Goal: Task Accomplishment & Management: Manage account settings

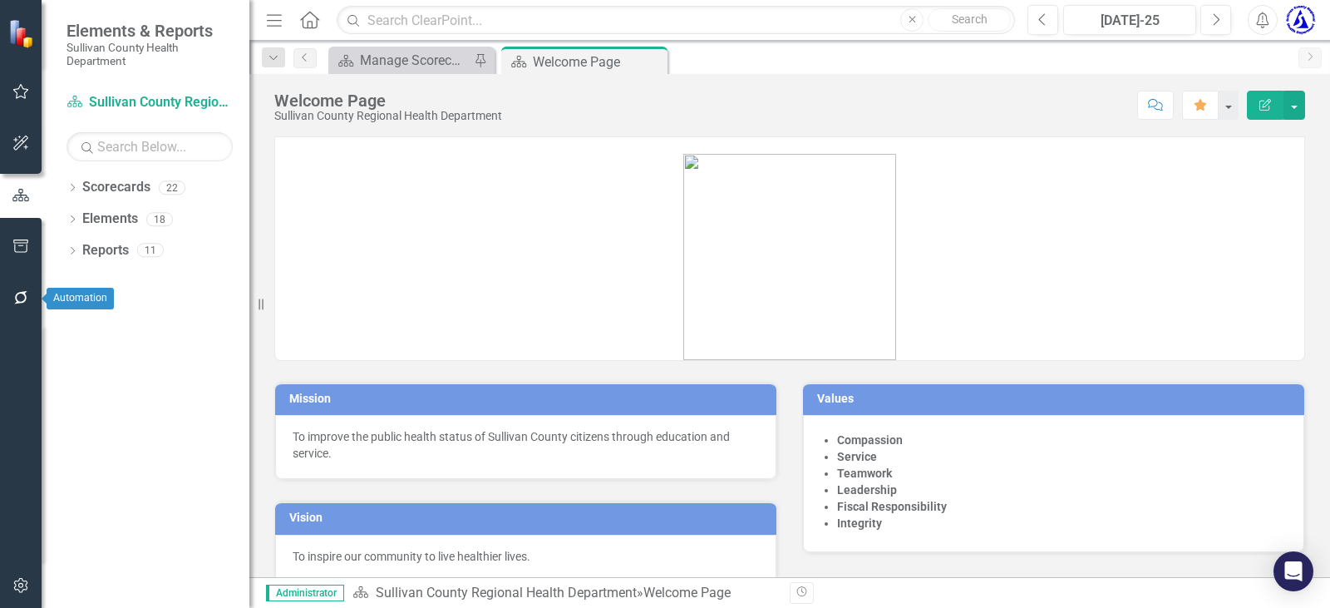
click at [17, 292] on icon "button" at bounding box center [20, 297] width 17 height 13
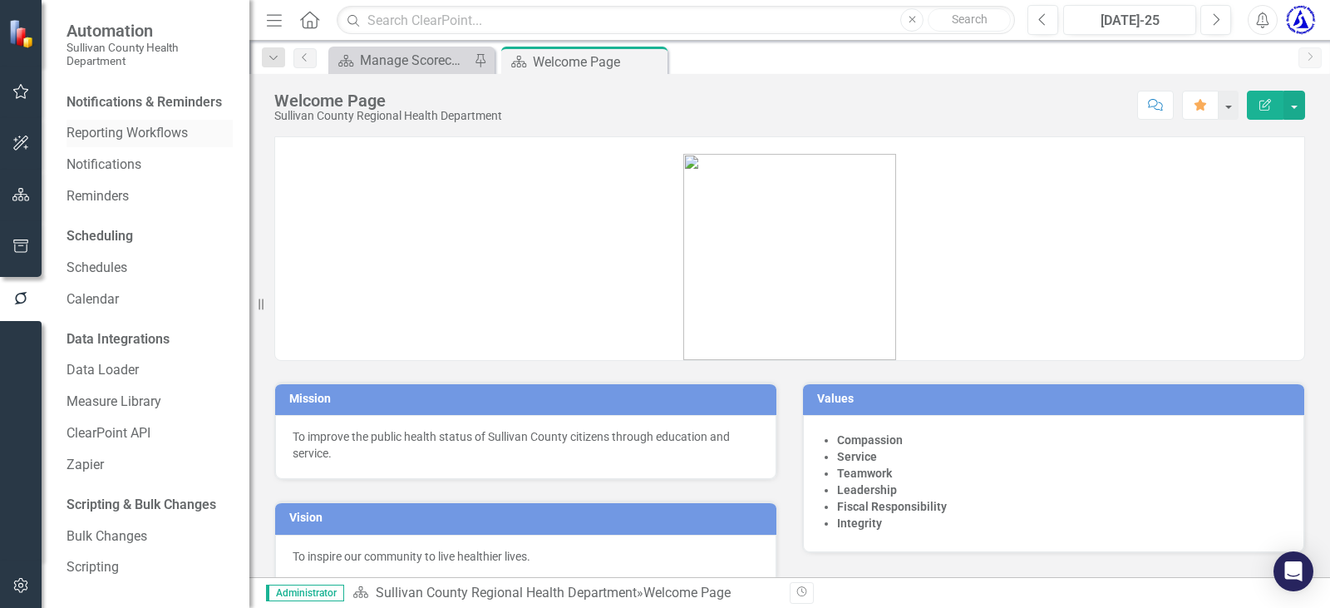
click at [113, 143] on link "Reporting Workflows" at bounding box center [150, 133] width 166 height 19
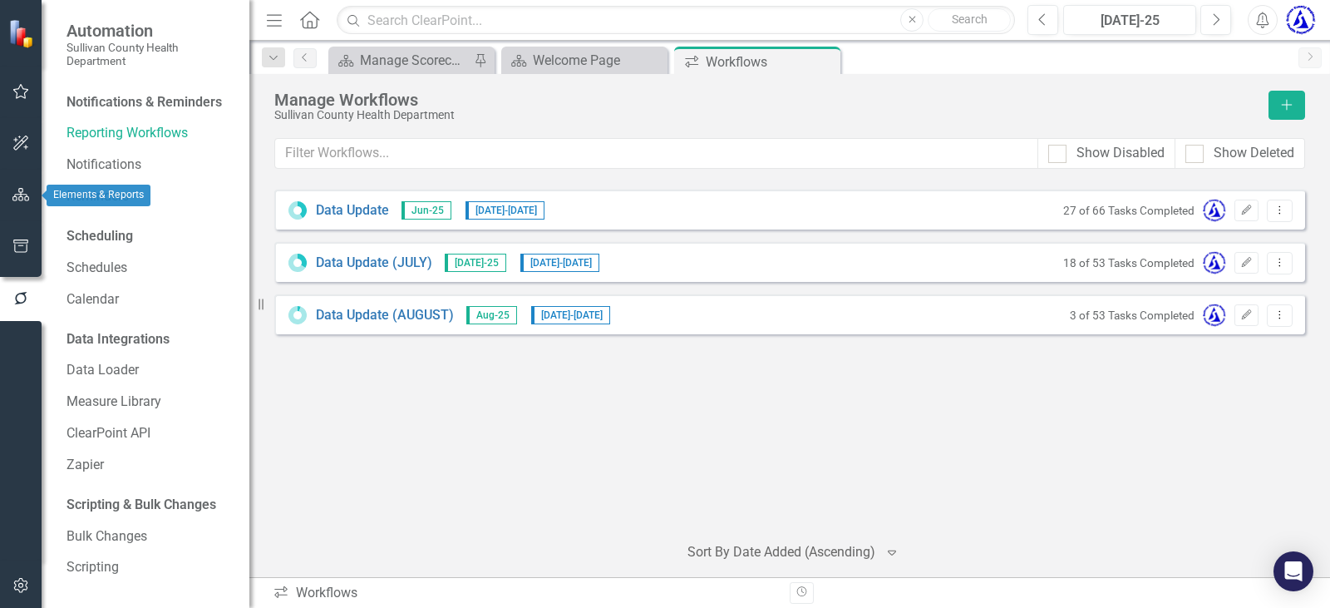
click at [27, 188] on icon "button" at bounding box center [20, 194] width 17 height 13
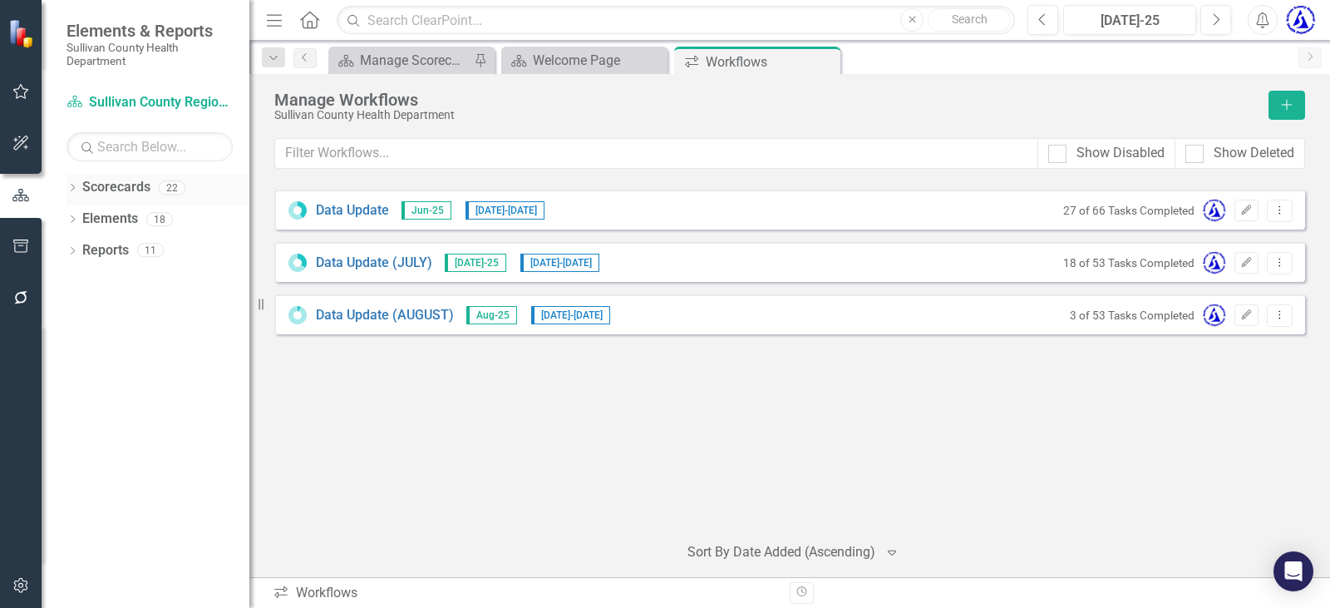
drag, startPoint x: 116, startPoint y: 185, endPoint x: 150, endPoint y: 182, distance: 34.3
click at [117, 185] on link "Scorecards" at bounding box center [116, 187] width 68 height 19
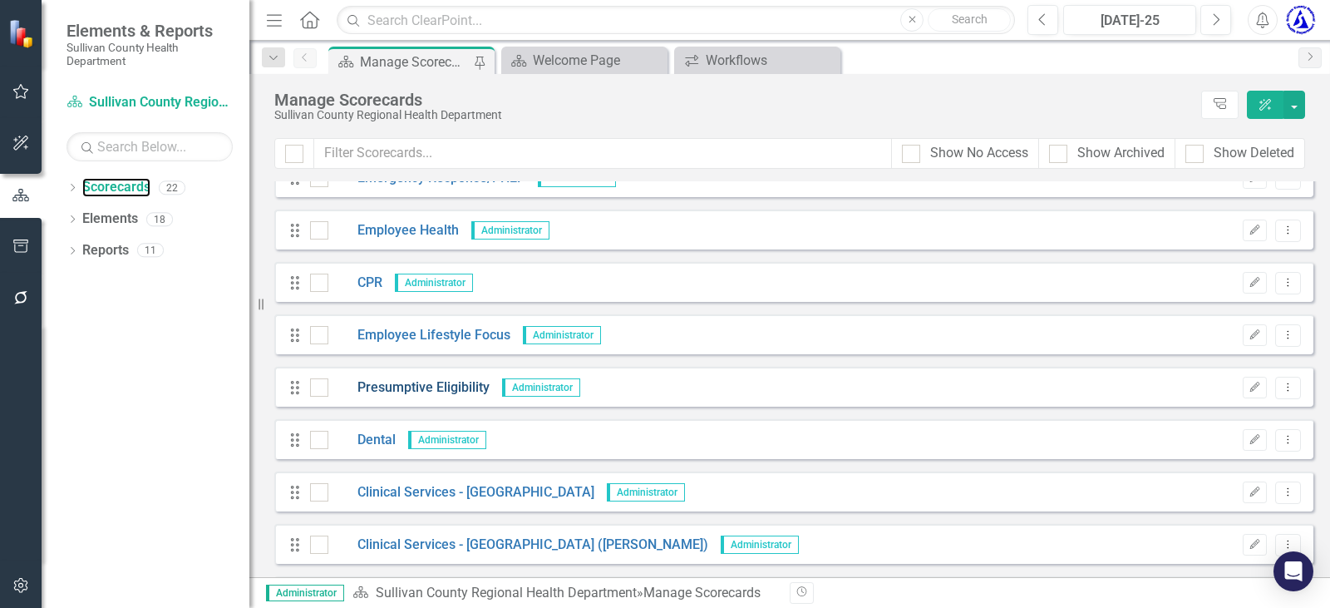
scroll to position [499, 0]
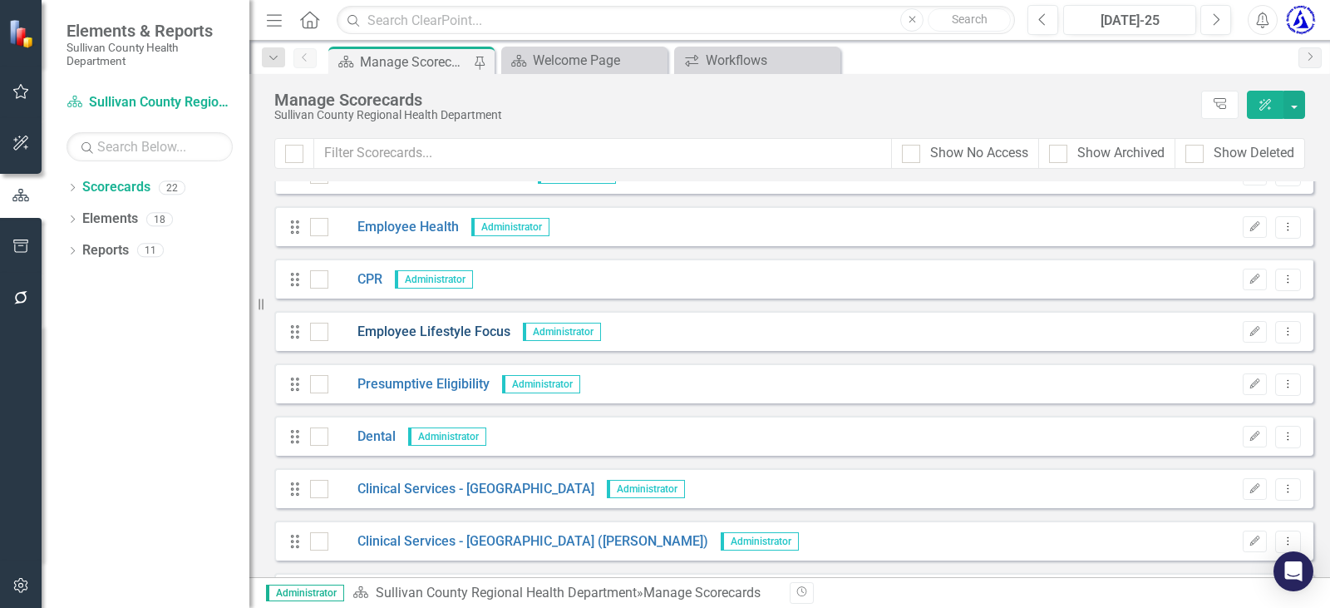
click at [432, 336] on link "Employee Lifestyle Focus" at bounding box center [419, 332] width 182 height 19
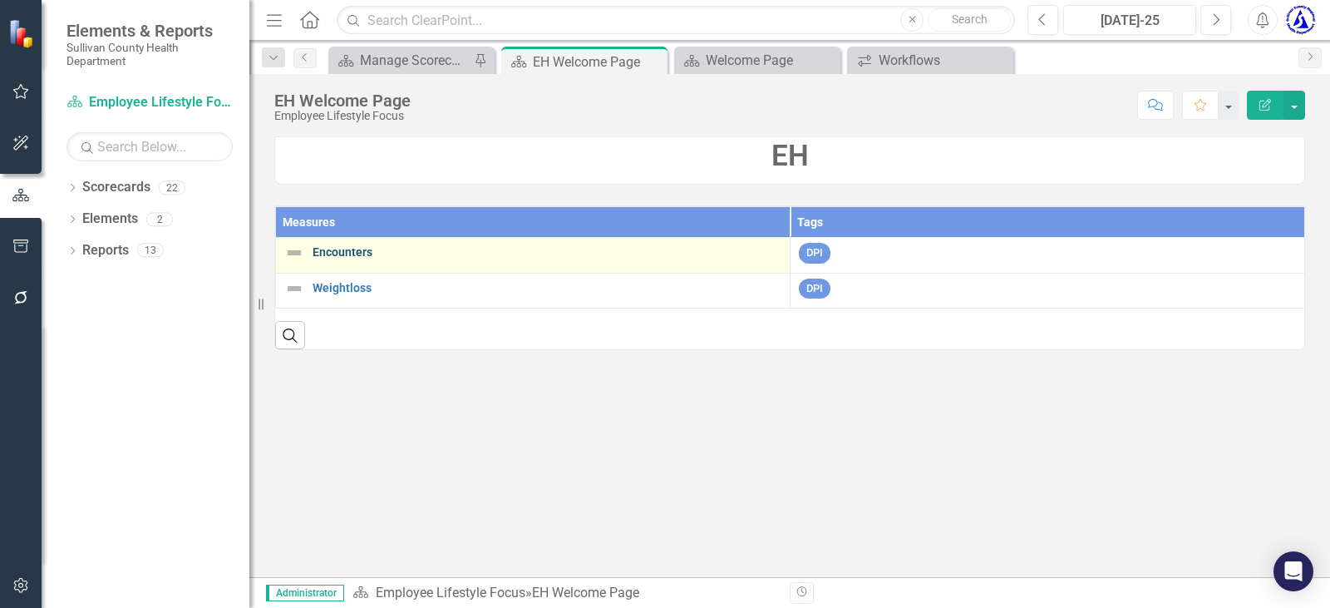
click at [352, 254] on link "Encounters" at bounding box center [547, 252] width 469 height 12
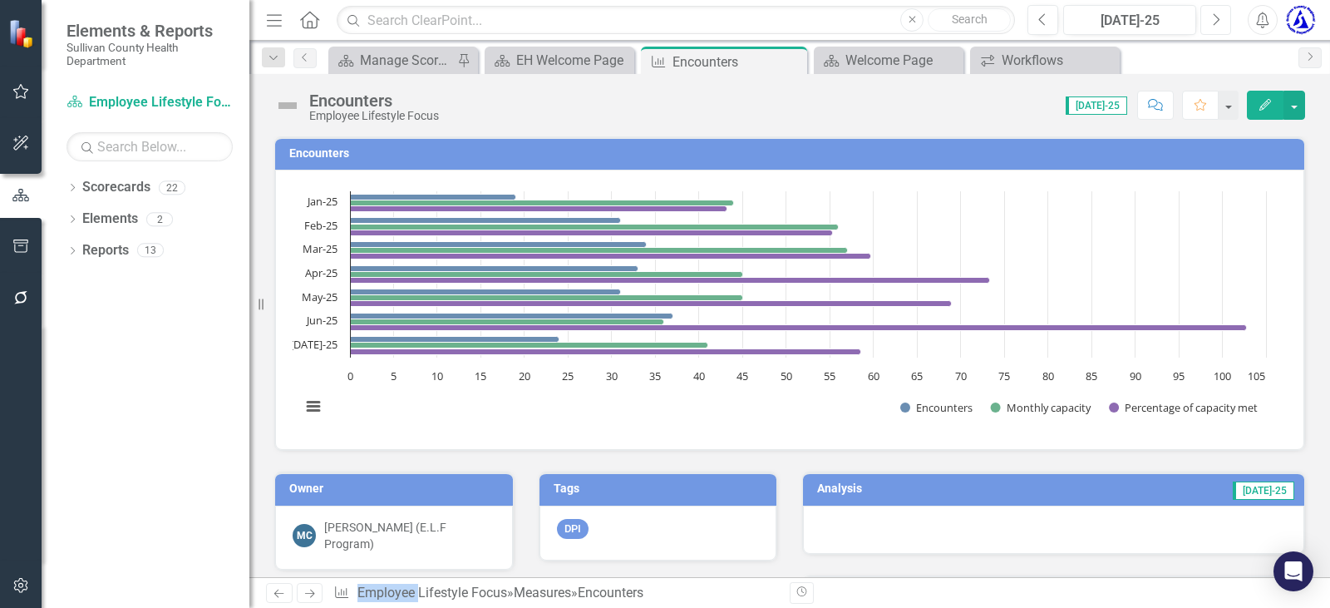
click at [1218, 18] on icon "Next" at bounding box center [1215, 19] width 9 height 15
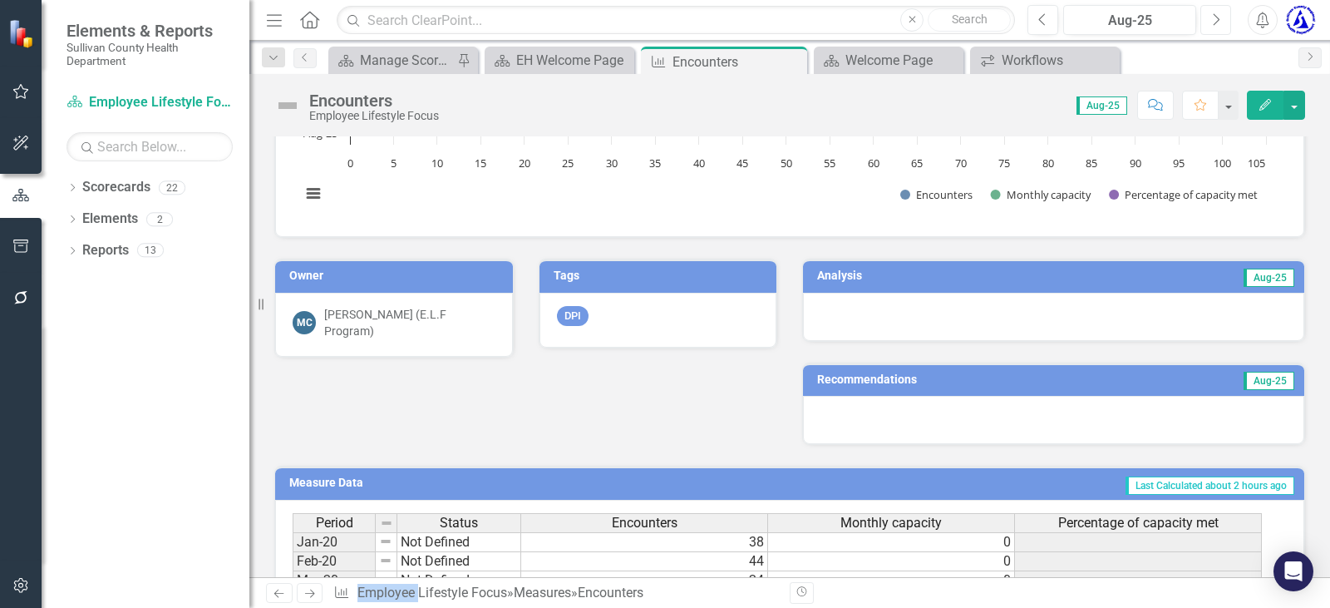
scroll to position [249, 0]
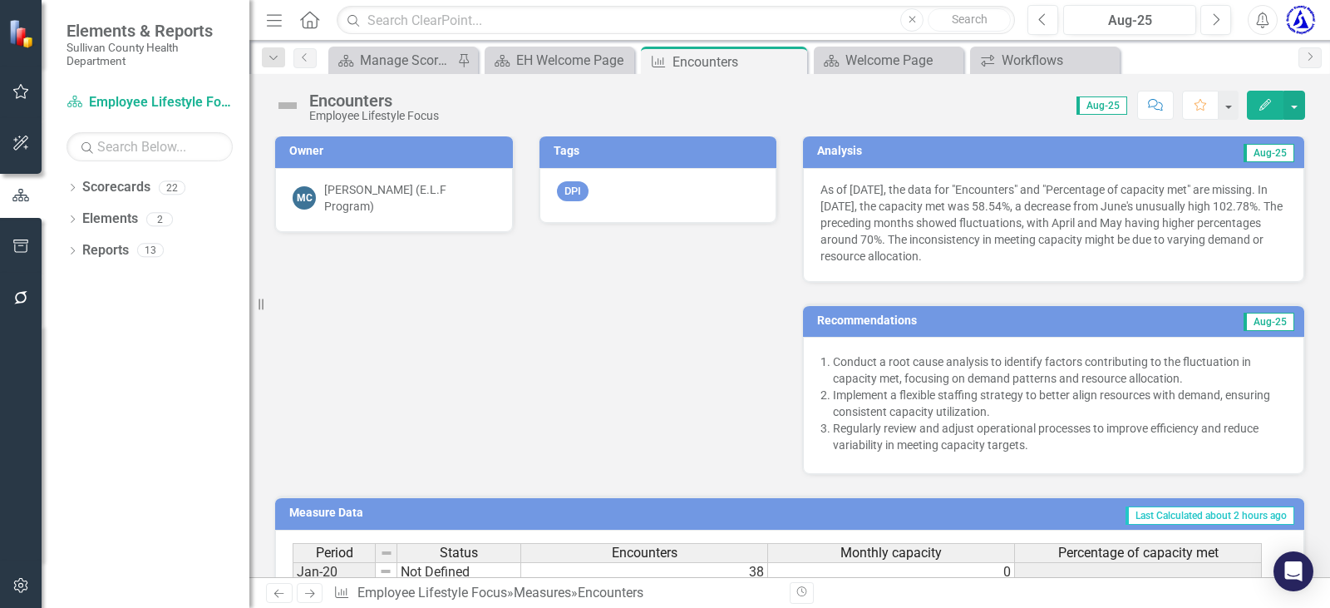
scroll to position [367, 0]
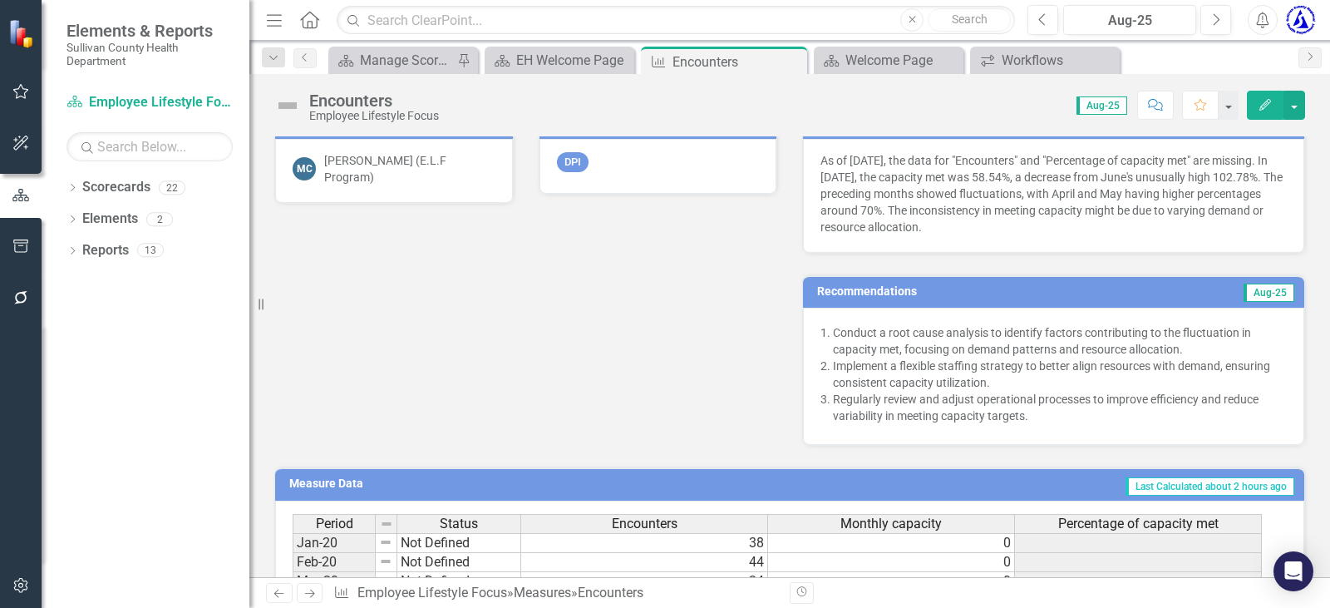
click at [545, 388] on div "Owner MC Misty Collins (E.L.F Program) Tags DPI Analysis Aug-25 As of August 20…" at bounding box center [790, 265] width 1056 height 362
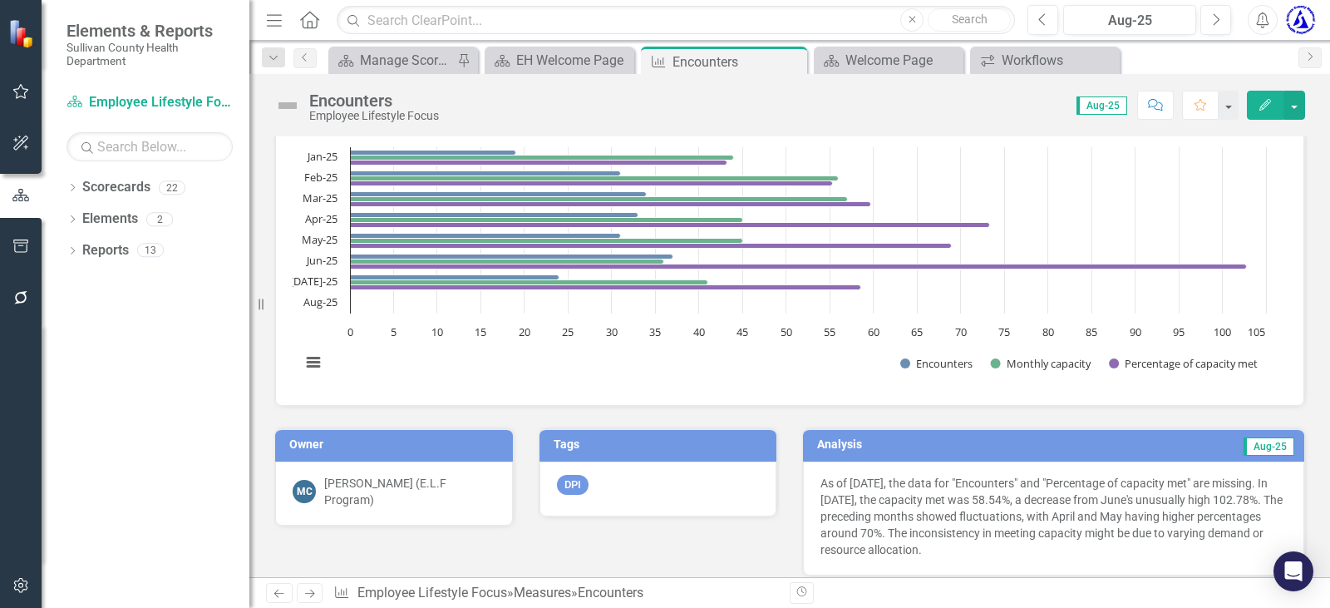
scroll to position [83, 0]
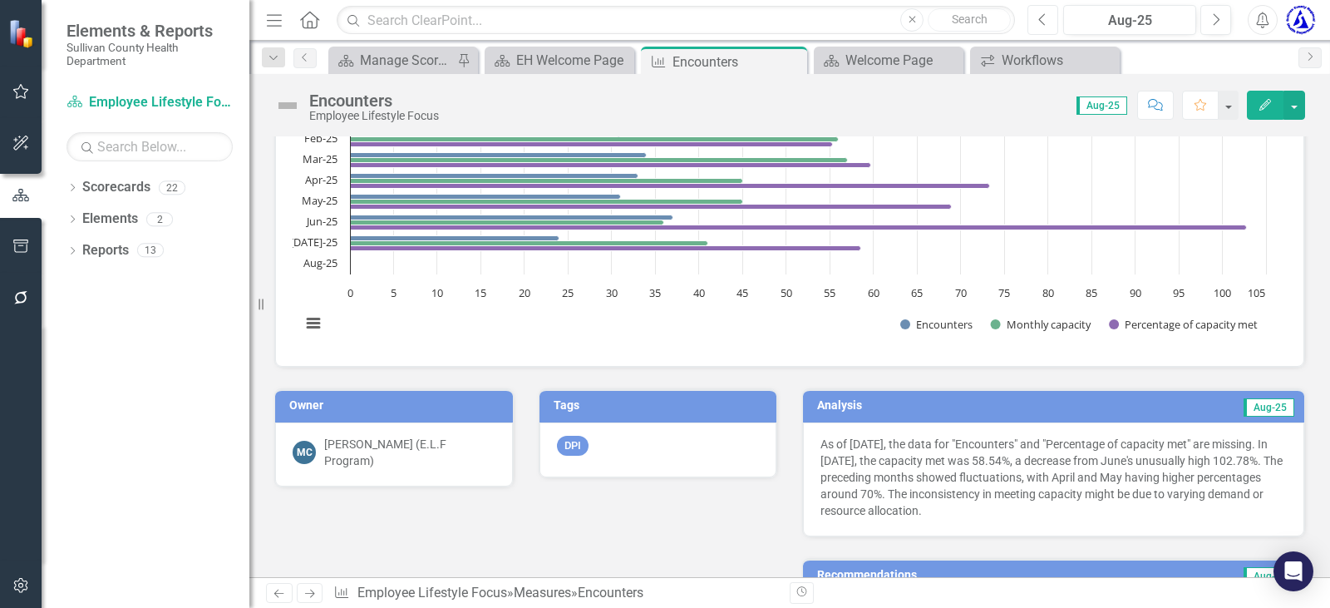
click at [1042, 17] on icon "button" at bounding box center [1042, 19] width 7 height 12
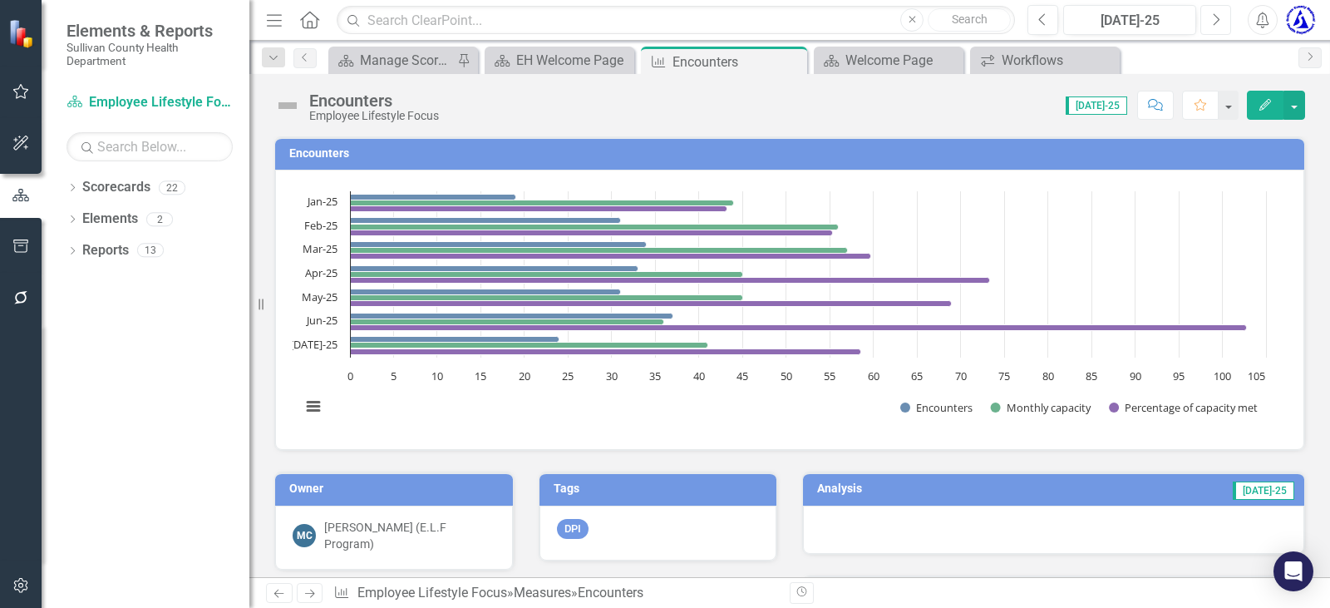
click at [1207, 17] on button "Next" at bounding box center [1216, 20] width 31 height 30
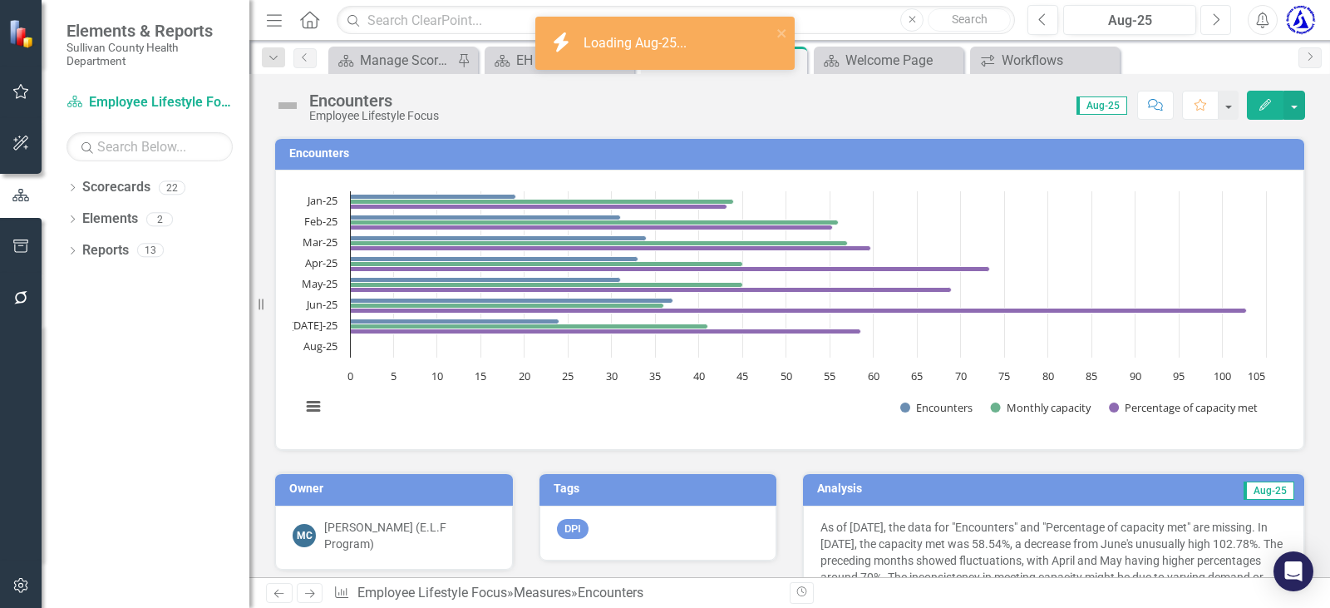
scroll to position [166, 0]
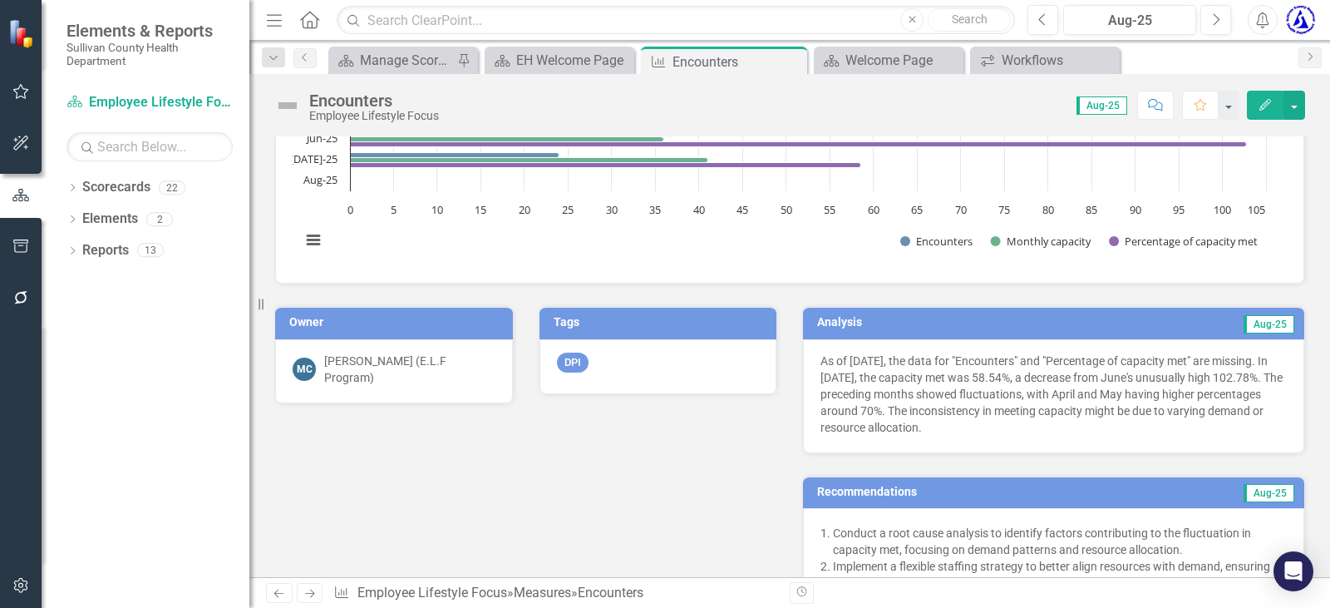
drag, startPoint x: 812, startPoint y: 361, endPoint x: 1011, endPoint y: 339, distance: 199.9
click at [986, 341] on div "As of [DATE], the data for "Encounters" and "Percentage of capacity met" are mi…" at bounding box center [1053, 396] width 501 height 114
drag, startPoint x: 827, startPoint y: 373, endPoint x: 837, endPoint y: 359, distance: 17.3
click at [825, 354] on p "As of [DATE], the data for "Encounters" and "Percentage of capacity met" are mi…" at bounding box center [1054, 394] width 466 height 83
click at [138, 191] on link "Scorecards" at bounding box center [116, 187] width 68 height 19
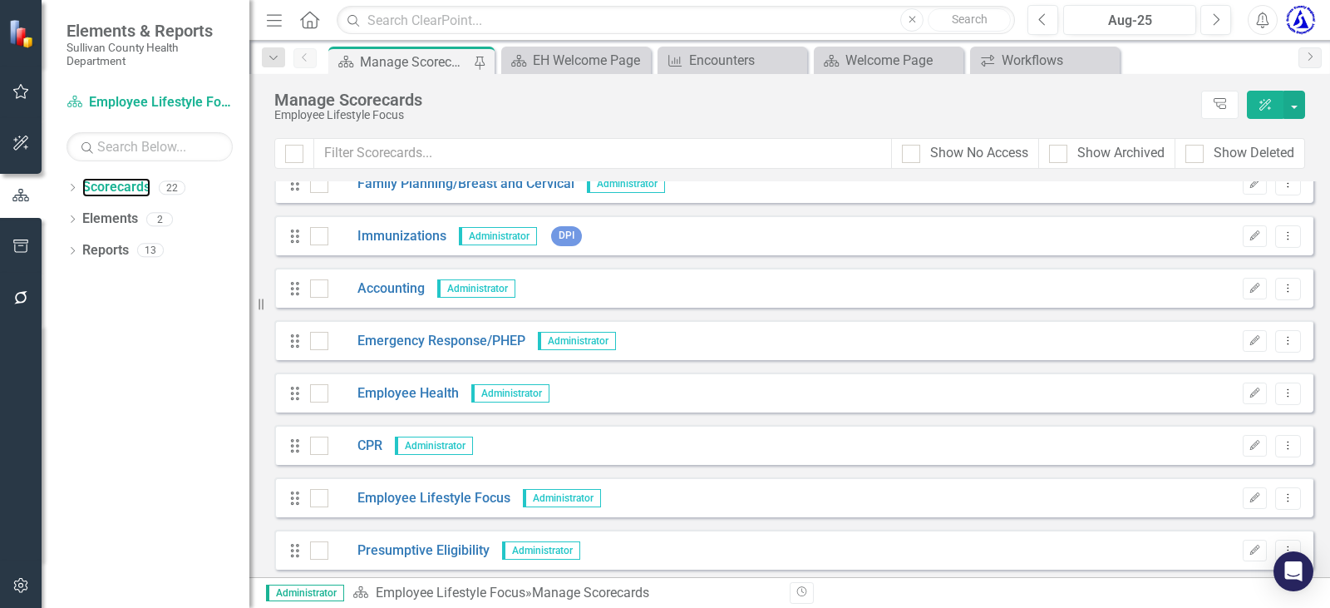
scroll to position [416, 0]
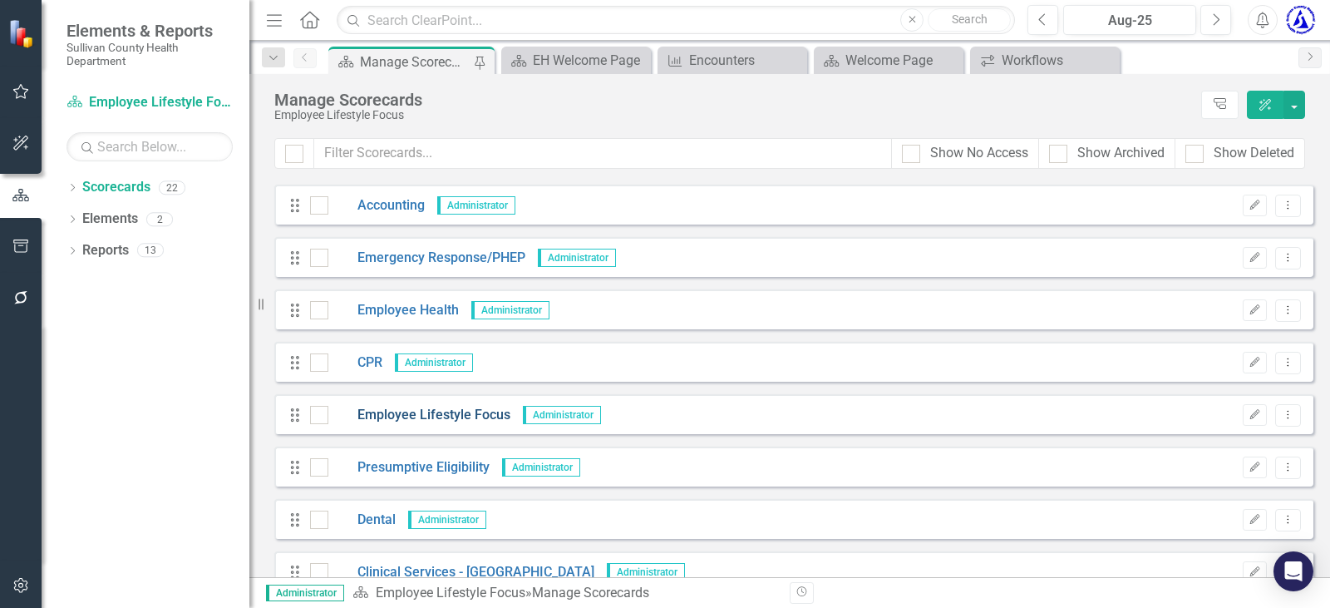
click at [391, 412] on link "Employee Lifestyle Focus" at bounding box center [419, 415] width 182 height 19
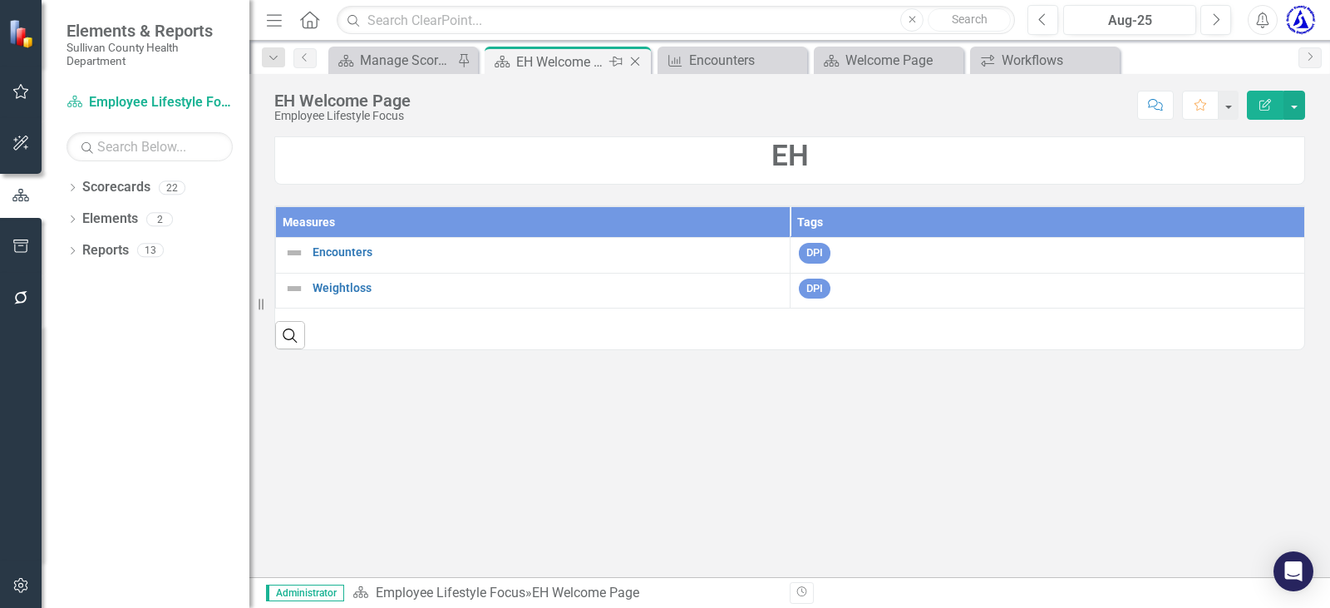
click at [633, 64] on icon at bounding box center [635, 61] width 9 height 9
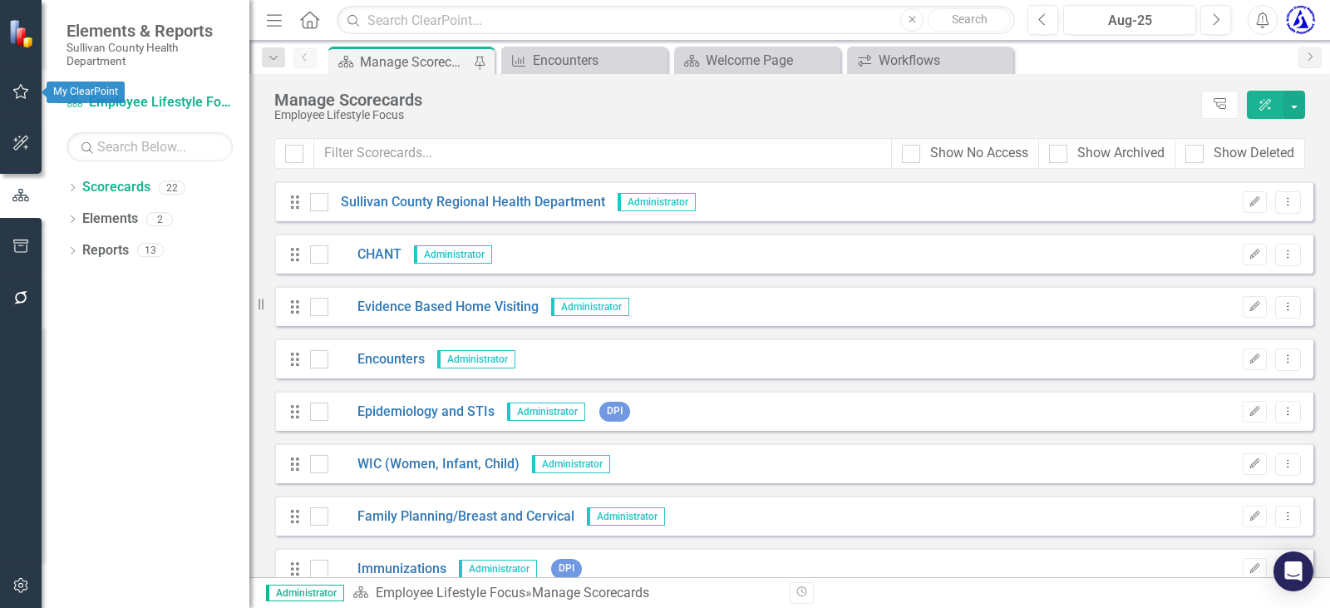
click at [24, 89] on icon "button" at bounding box center [21, 91] width 16 height 15
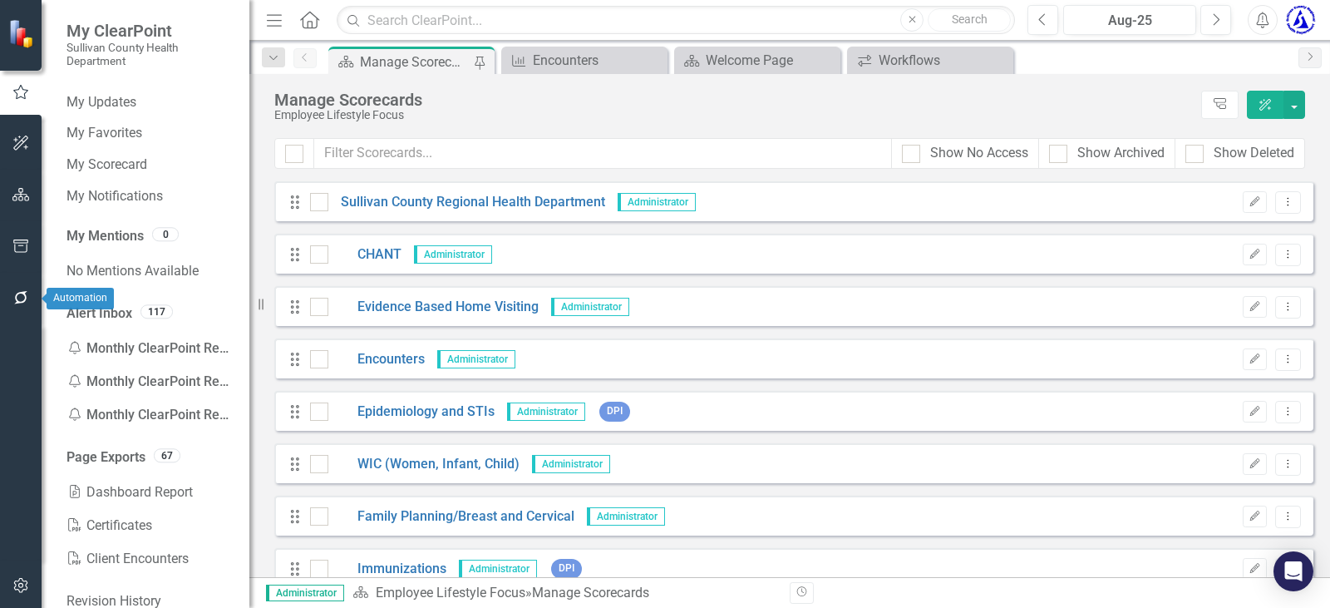
click at [22, 301] on icon "button" at bounding box center [20, 297] width 17 height 13
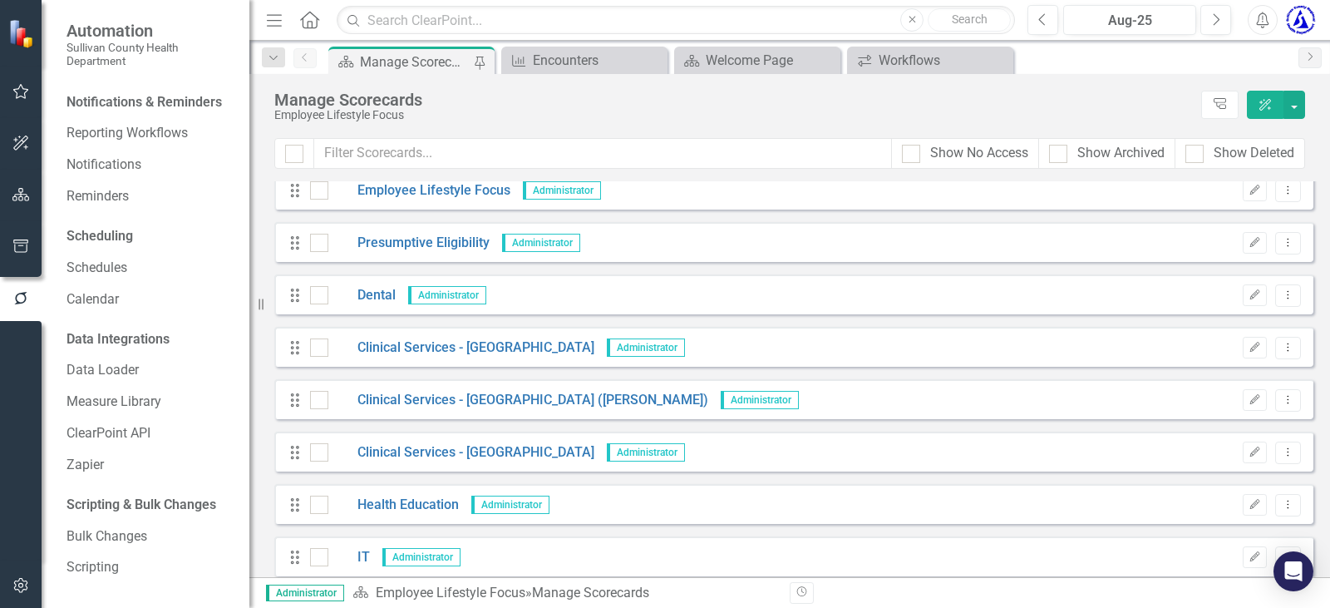
scroll to position [748, 0]
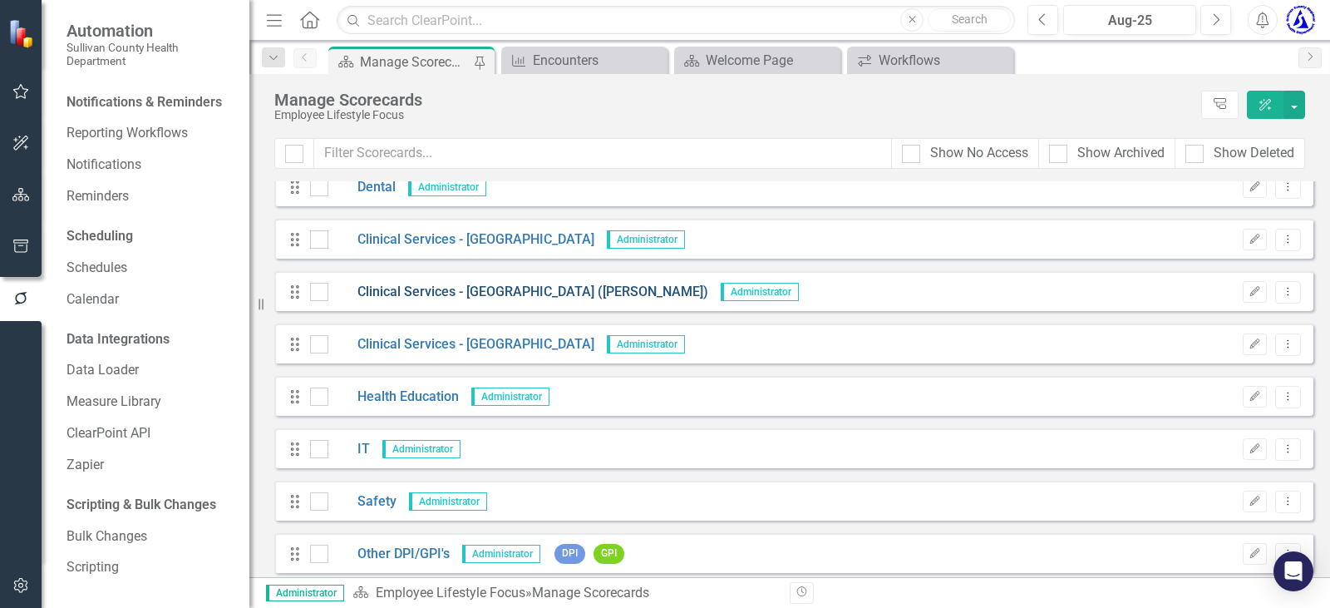
click at [437, 290] on link "Clinical Services - [GEOGRAPHIC_DATA] ([PERSON_NAME])" at bounding box center [518, 292] width 380 height 19
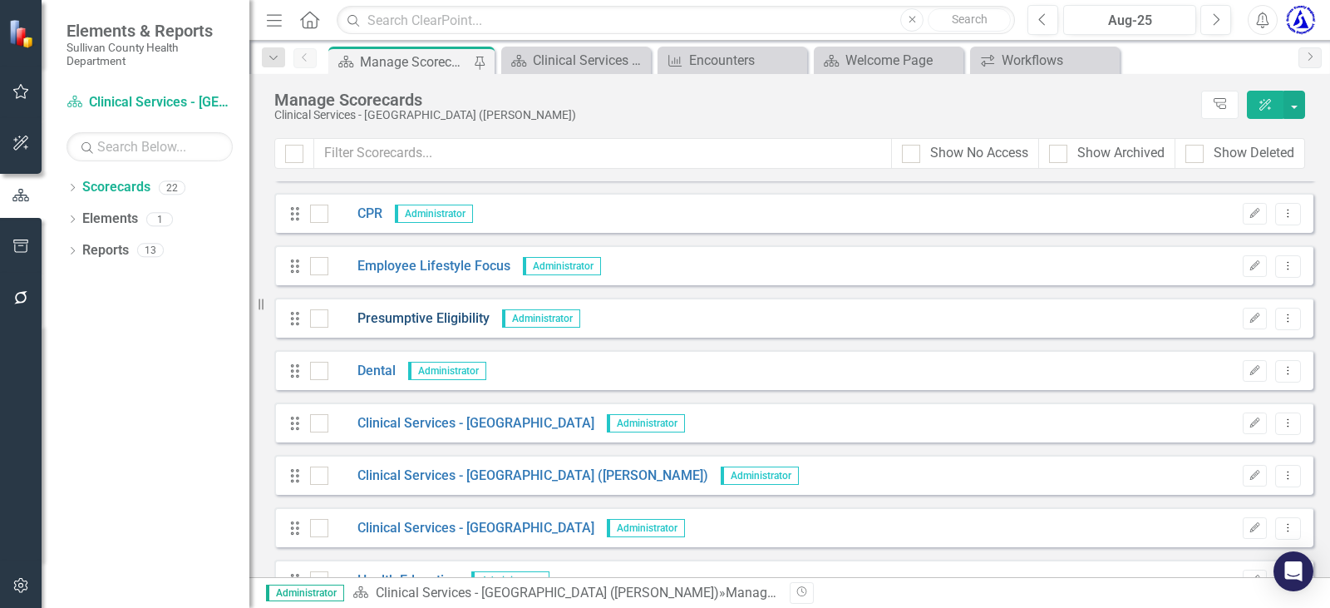
scroll to position [582, 0]
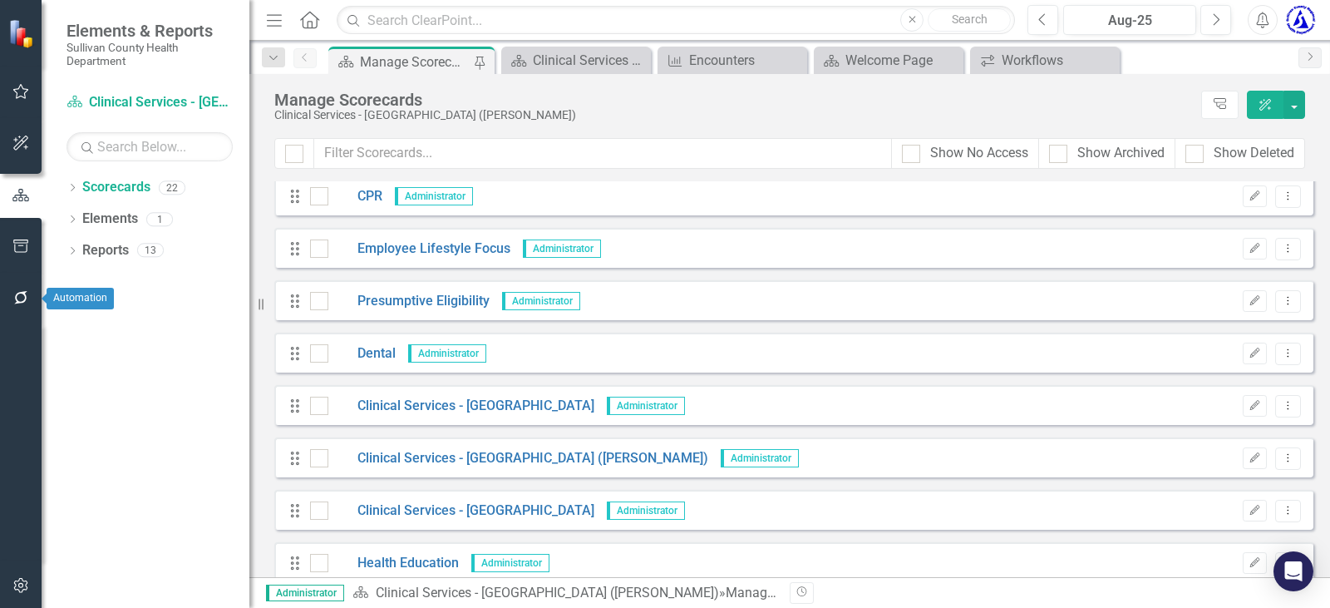
click at [20, 296] on icon "button" at bounding box center [20, 297] width 17 height 13
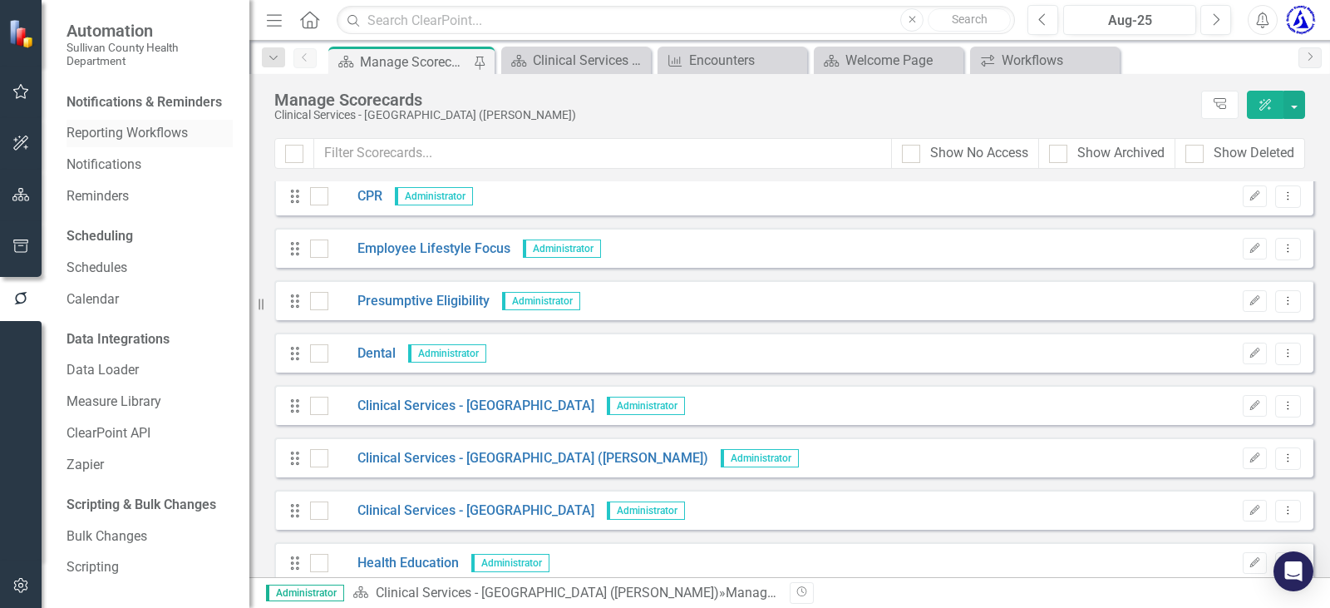
click at [129, 143] on link "Reporting Workflows" at bounding box center [150, 133] width 166 height 19
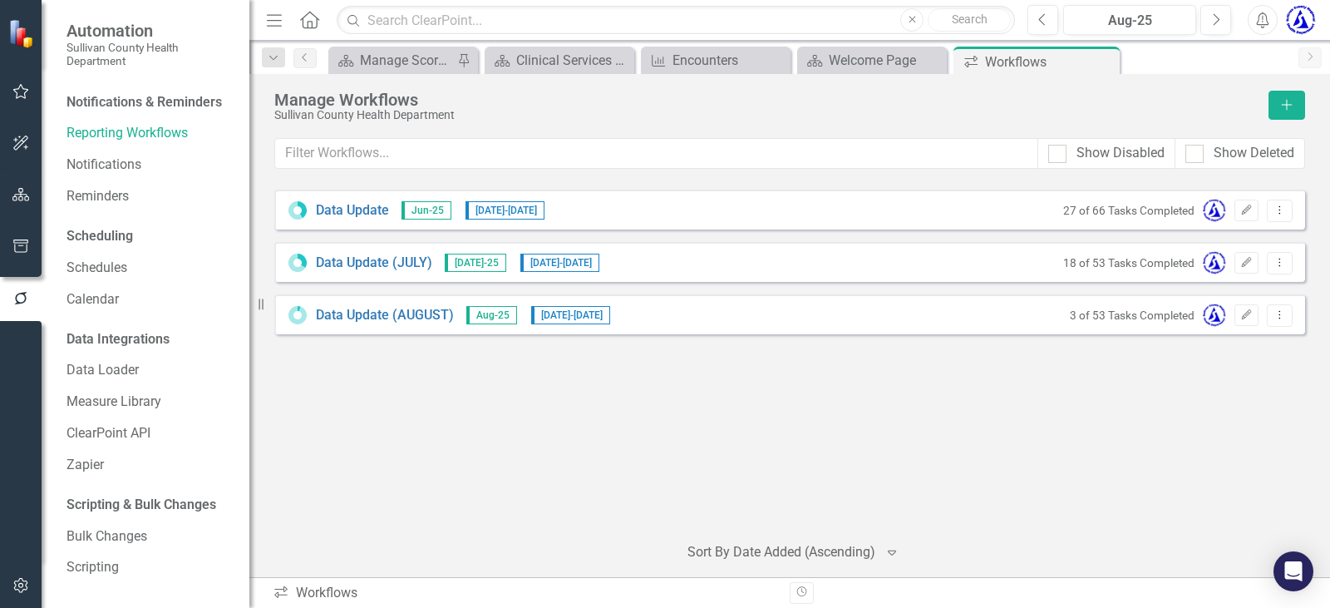
click at [1074, 261] on small "18 of 53 Tasks Completed" at bounding box center [1128, 262] width 131 height 13
click at [1075, 259] on small "18 of 53 Tasks Completed" at bounding box center [1128, 262] width 131 height 13
click at [362, 257] on link "Data Update (JULY)" at bounding box center [374, 263] width 116 height 19
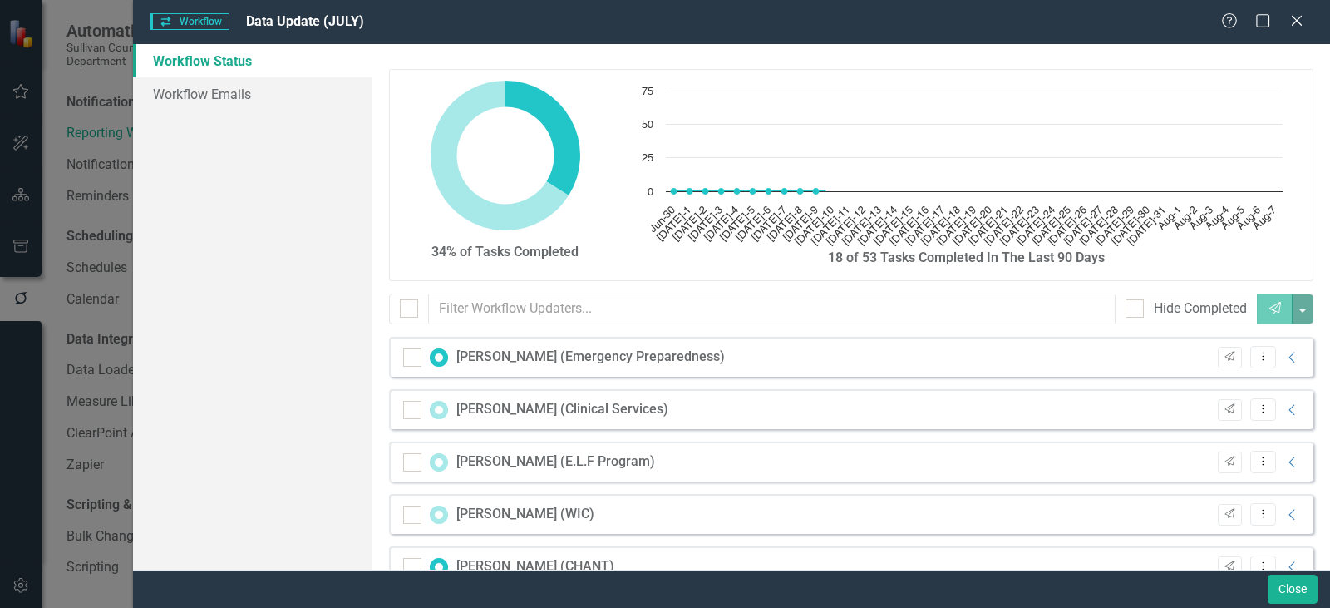
checkbox input "false"
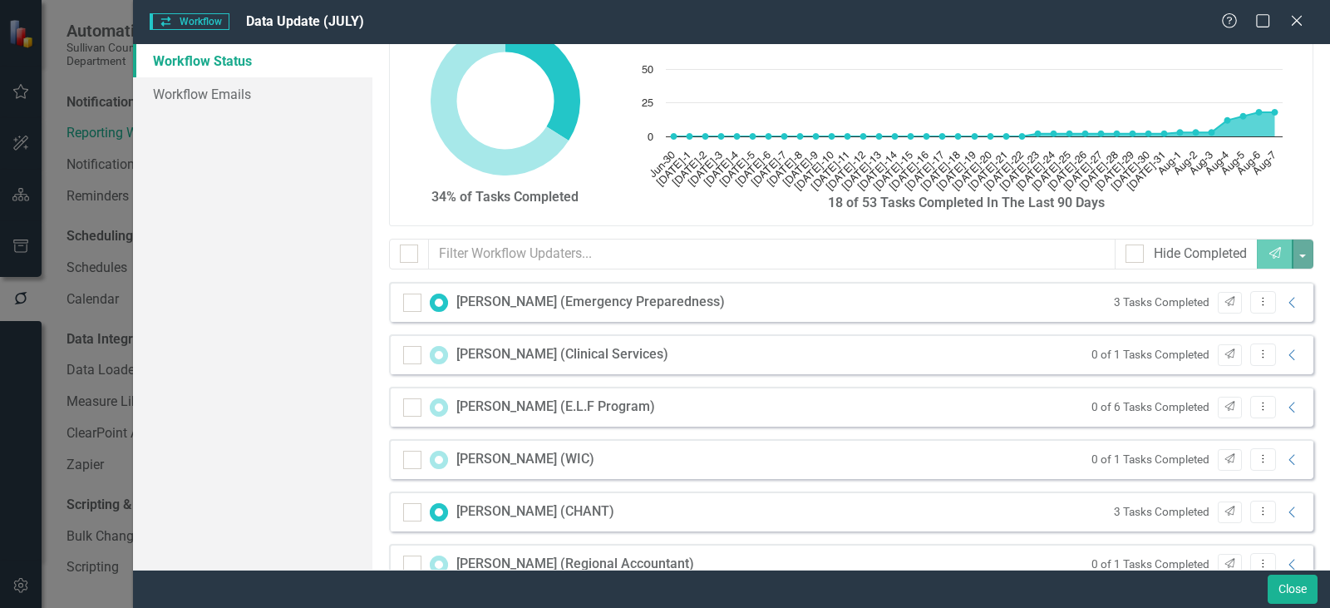
scroll to position [83, 0]
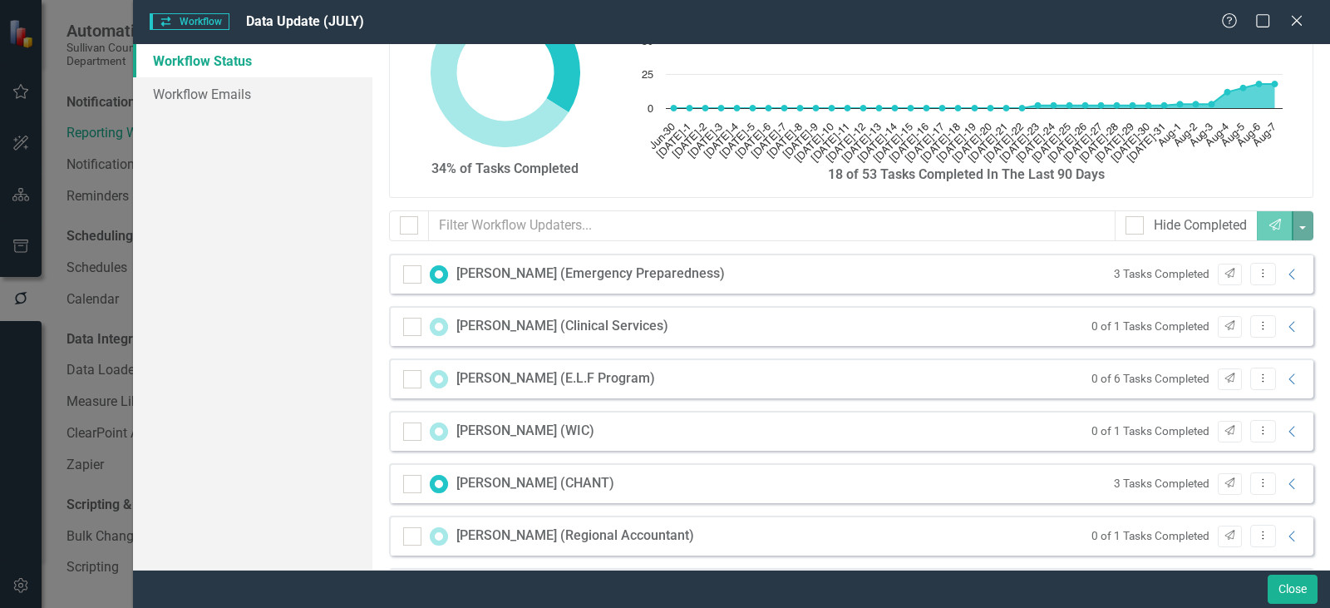
click at [1233, 196] on div "34% of Tasks Completed Chart Chart with 39 data points. The chart has 1 X axis …" at bounding box center [851, 92] width 925 height 212
drag, startPoint x: 1305, startPoint y: 591, endPoint x: 1257, endPoint y: 595, distance: 48.4
click at [1305, 590] on button "Close" at bounding box center [1293, 589] width 50 height 29
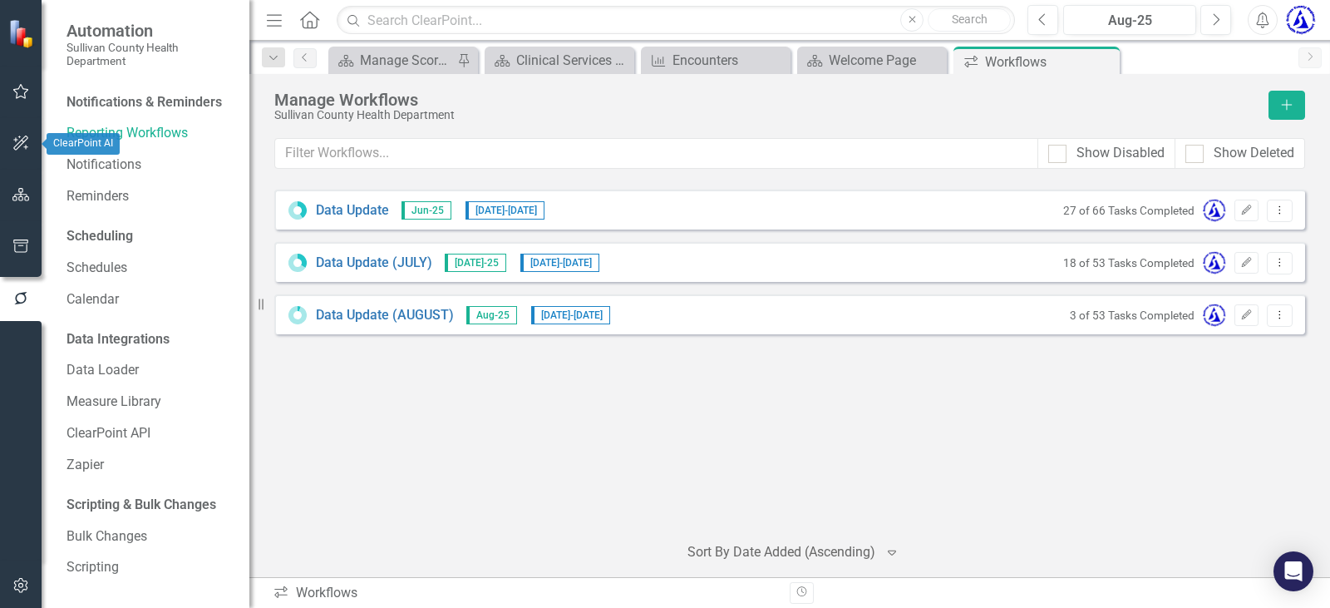
click at [17, 185] on button "button" at bounding box center [20, 195] width 37 height 35
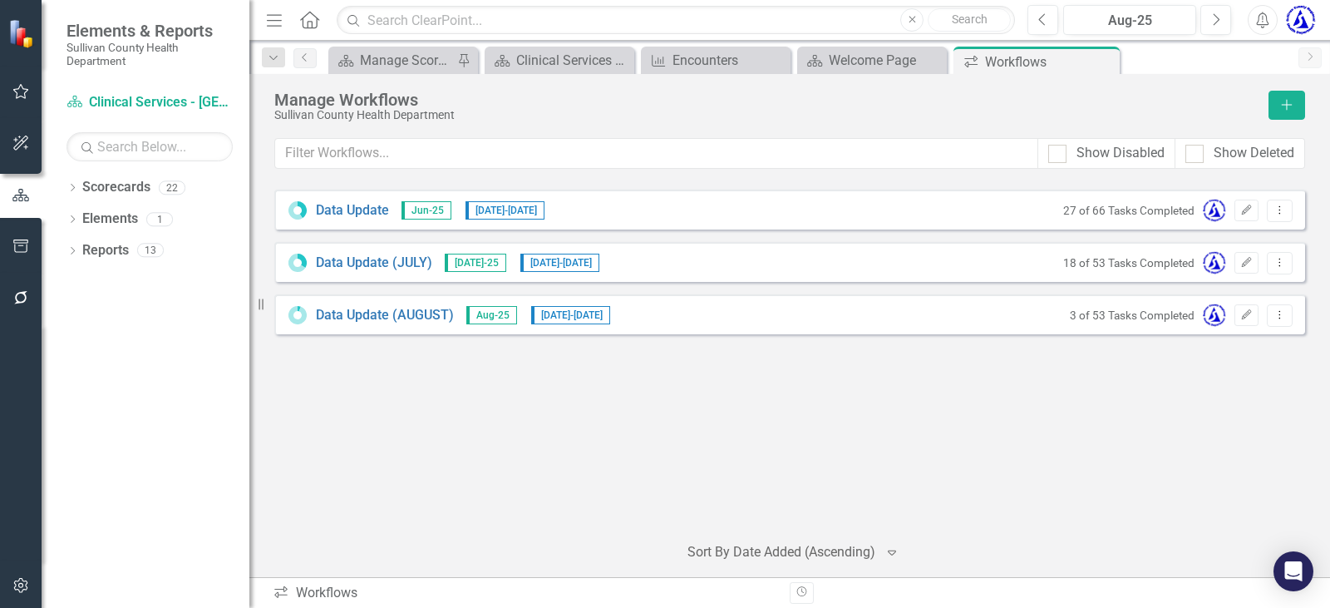
click at [17, 190] on icon "button" at bounding box center [21, 195] width 18 height 15
click at [113, 184] on link "Scorecards" at bounding box center [116, 187] width 68 height 19
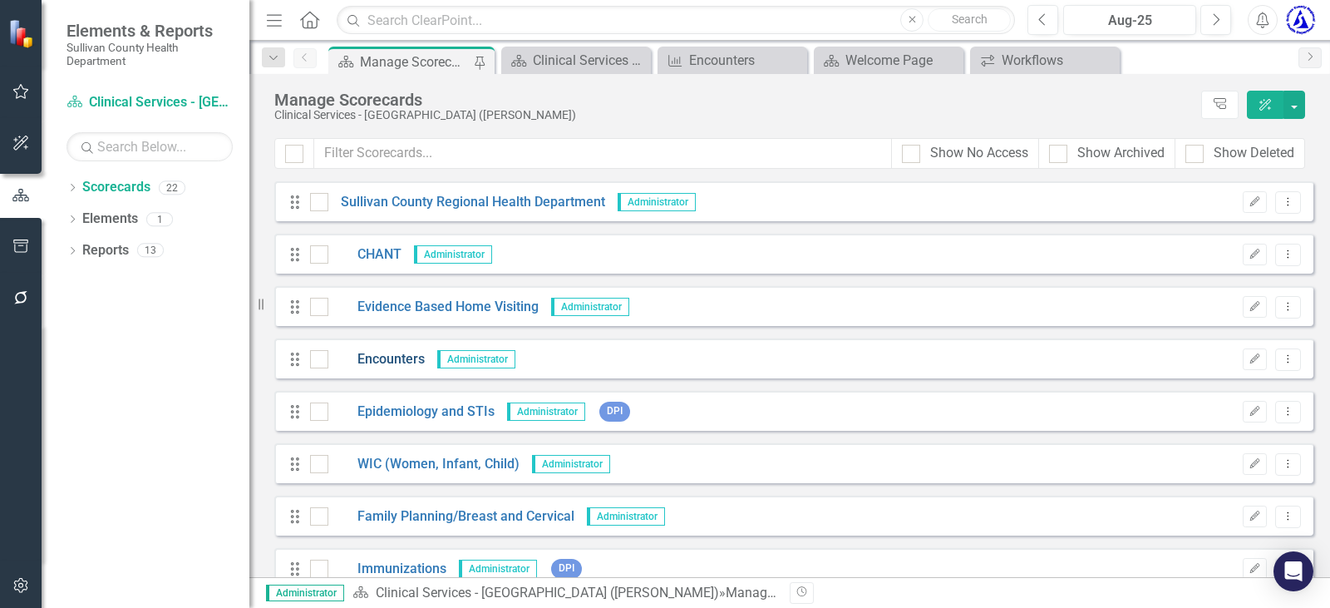
click at [382, 360] on link "Encounters" at bounding box center [376, 359] width 96 height 19
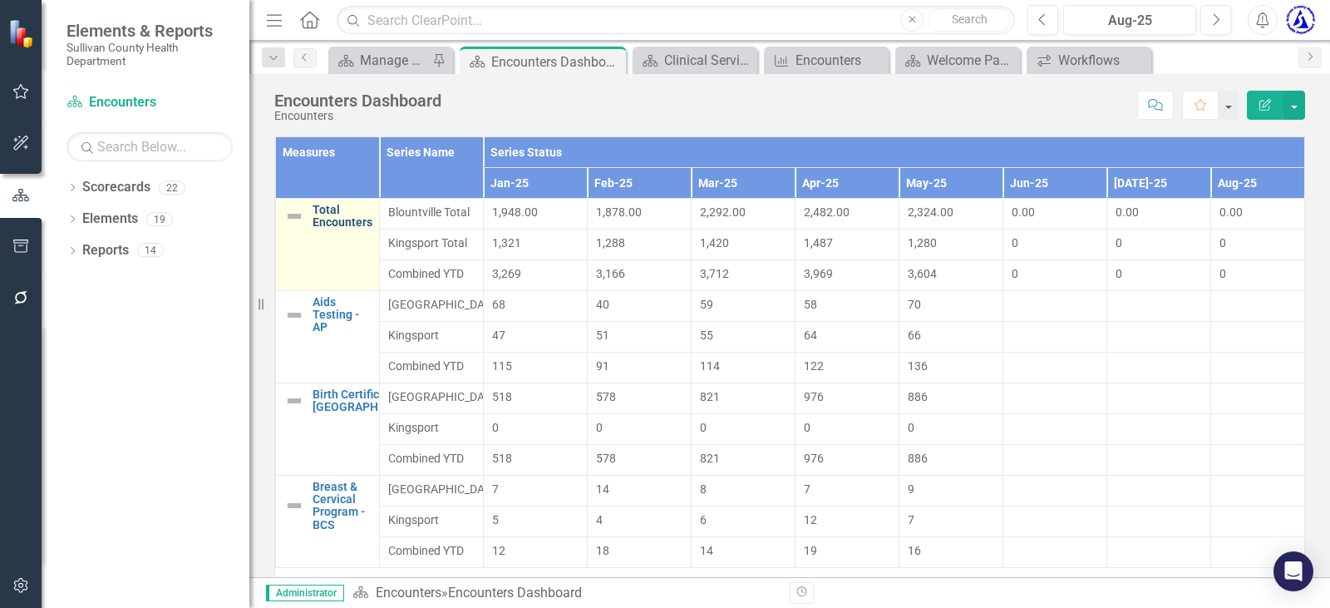
scroll to position [1531, 0]
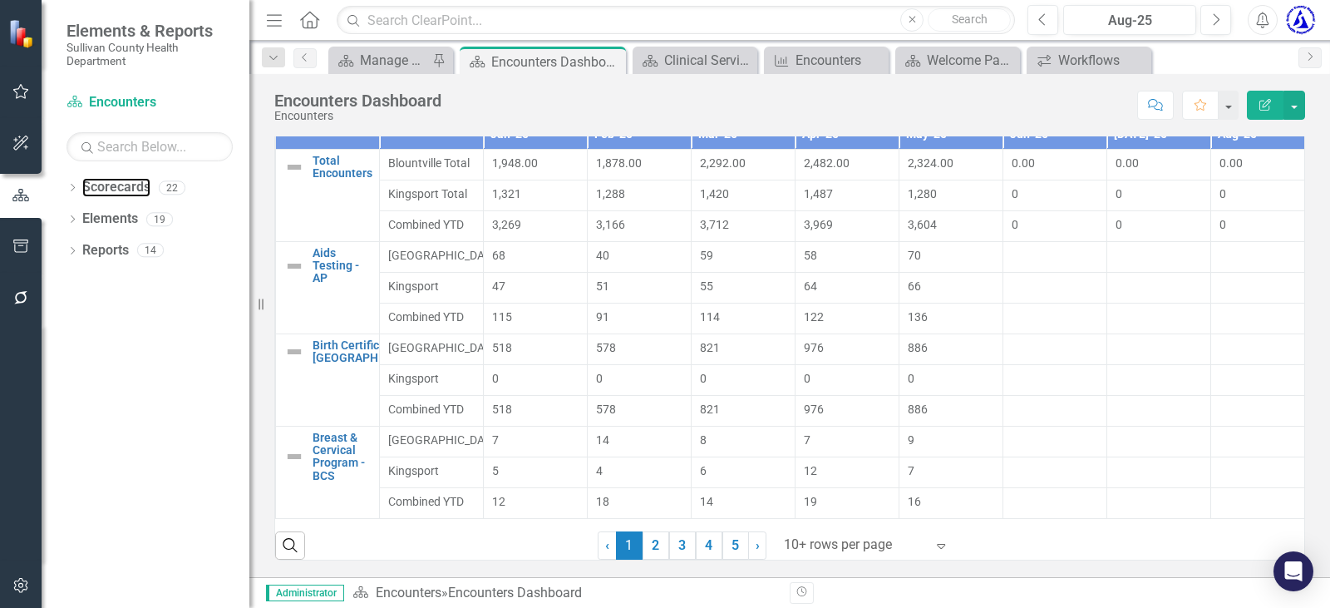
drag, startPoint x: 133, startPoint y: 187, endPoint x: 259, endPoint y: 409, distance: 255.1
click at [133, 187] on link "Scorecards" at bounding box center [116, 187] width 68 height 19
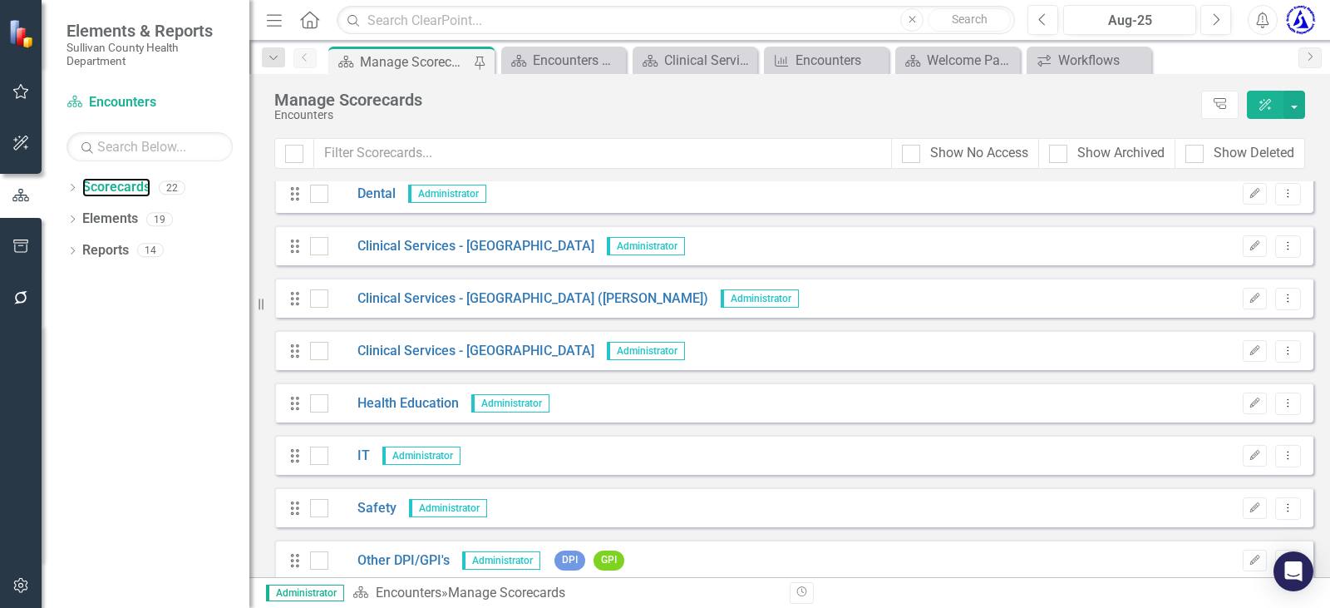
scroll to position [748, 0]
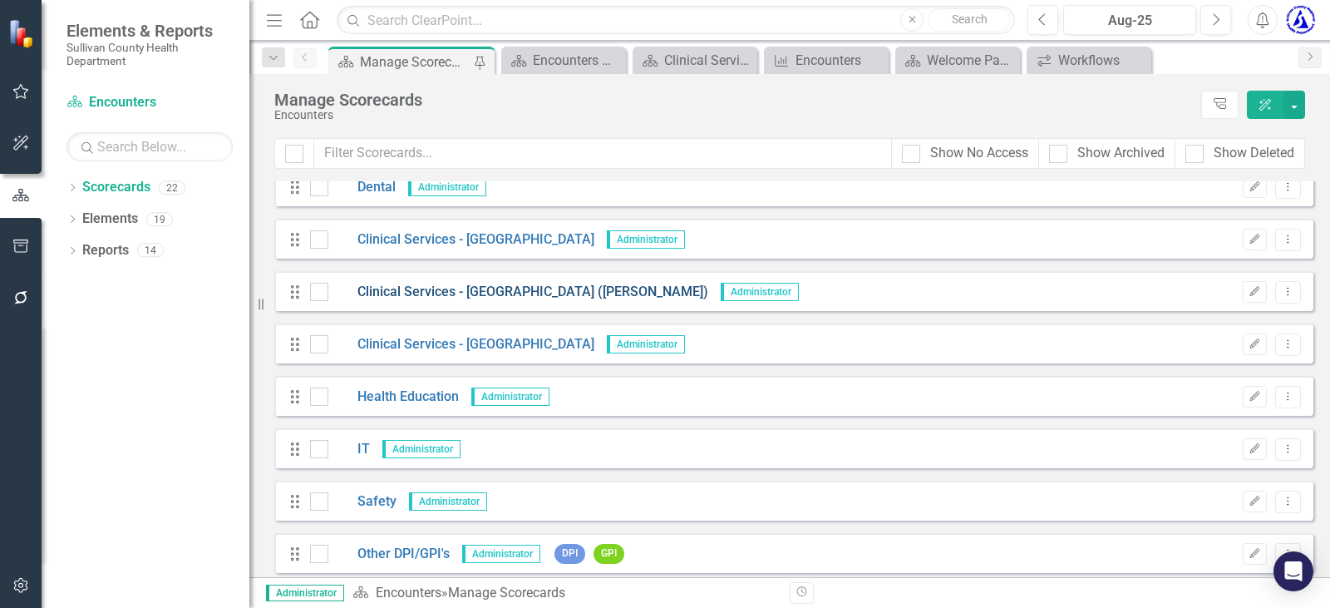
click at [427, 294] on link "Clinical Services - [GEOGRAPHIC_DATA] ([PERSON_NAME])" at bounding box center [518, 292] width 380 height 19
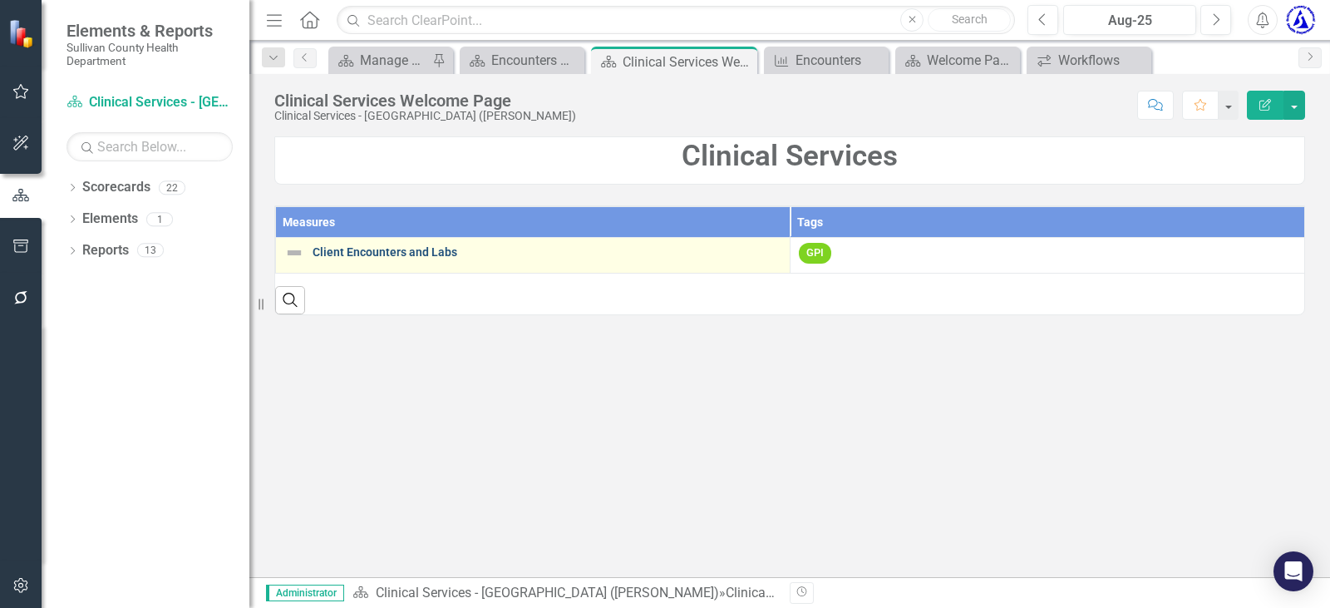
click at [415, 249] on link "Client Encounters and Labs" at bounding box center [547, 252] width 469 height 12
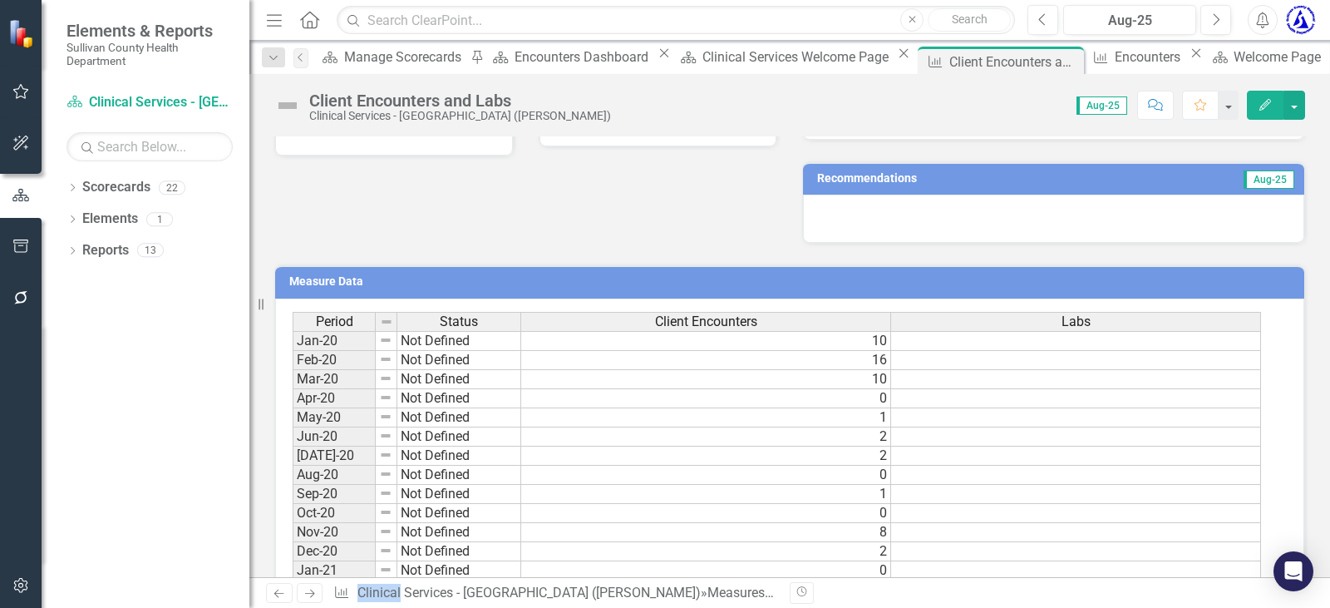
scroll to position [416, 0]
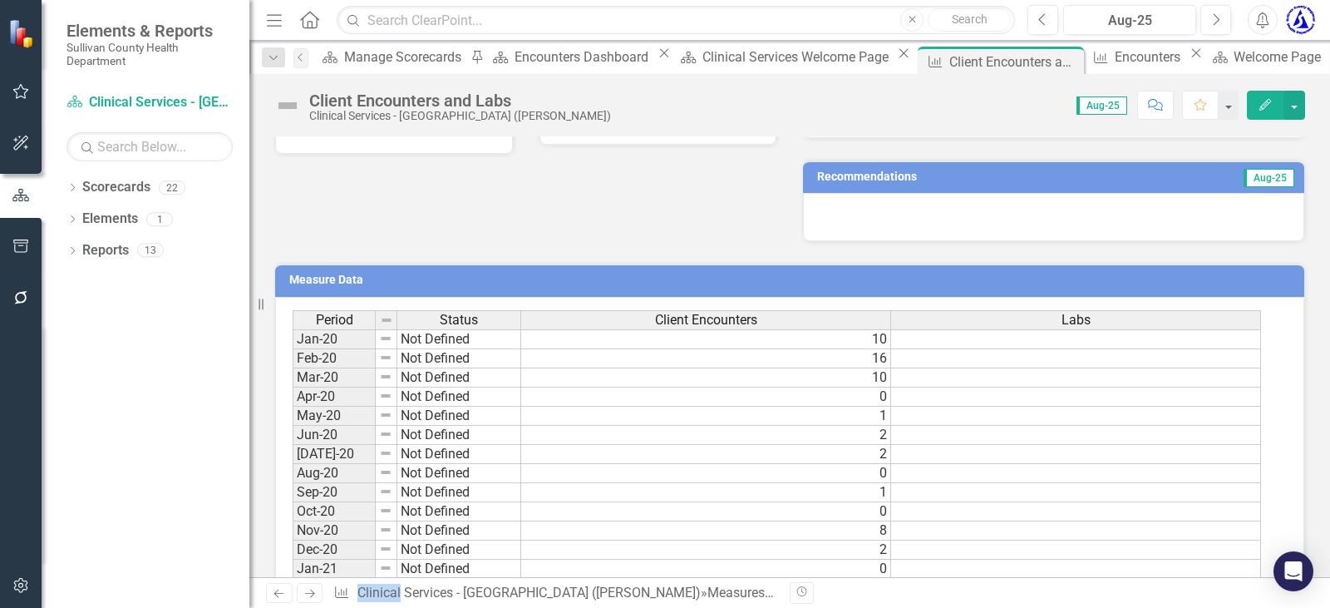
click at [330, 278] on h3 "Measure Data" at bounding box center [792, 280] width 1007 height 12
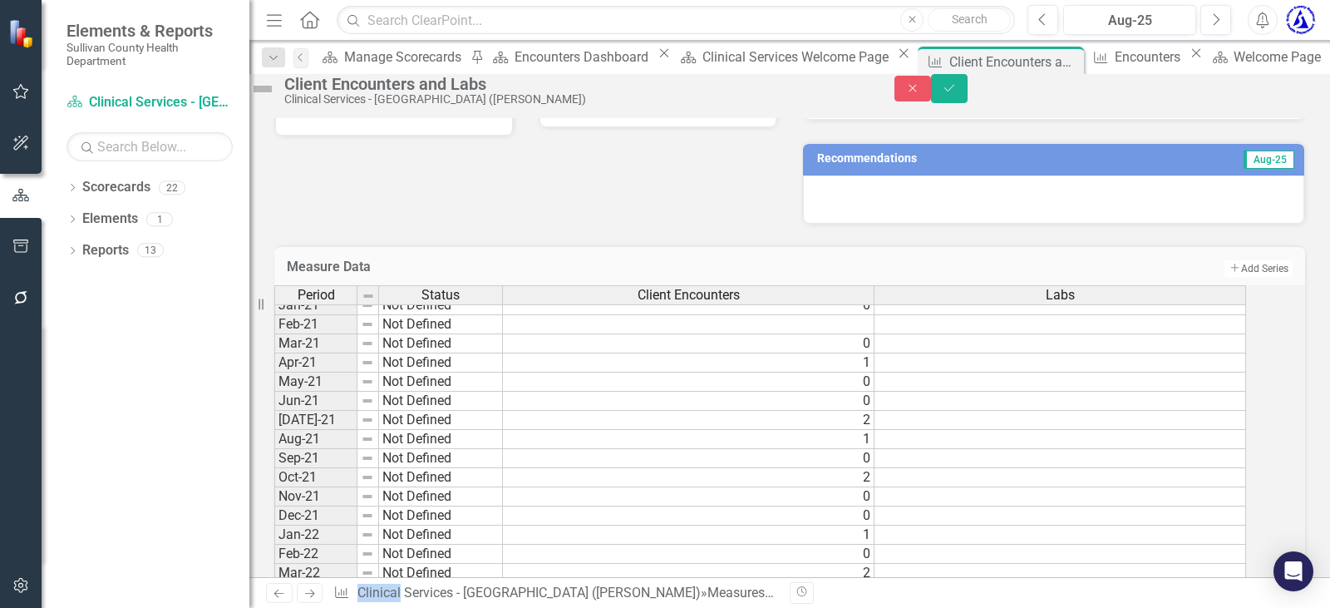
scroll to position [249, 0]
click at [1244, 278] on button "Add Add Series" at bounding box center [1258, 268] width 70 height 18
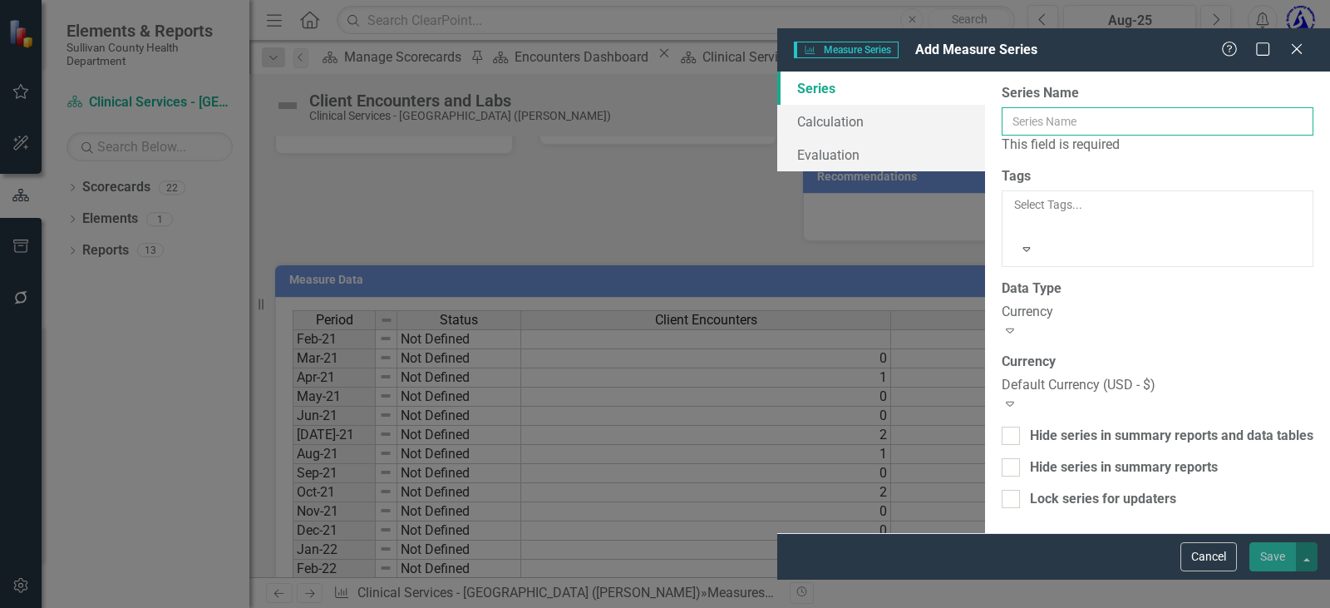
click at [1002, 107] on input "Series Name" at bounding box center [1158, 121] width 312 height 28
click at [777, 105] on link "Calculation" at bounding box center [881, 121] width 208 height 33
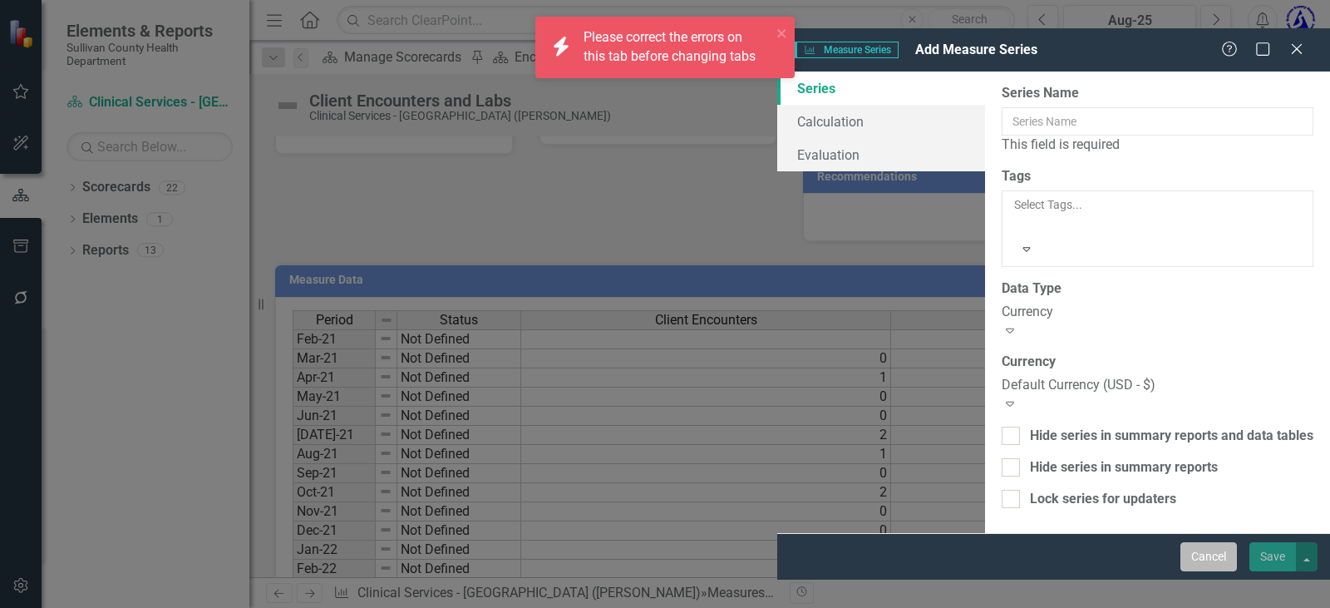
click at [1211, 571] on button "Cancel" at bounding box center [1209, 556] width 57 height 29
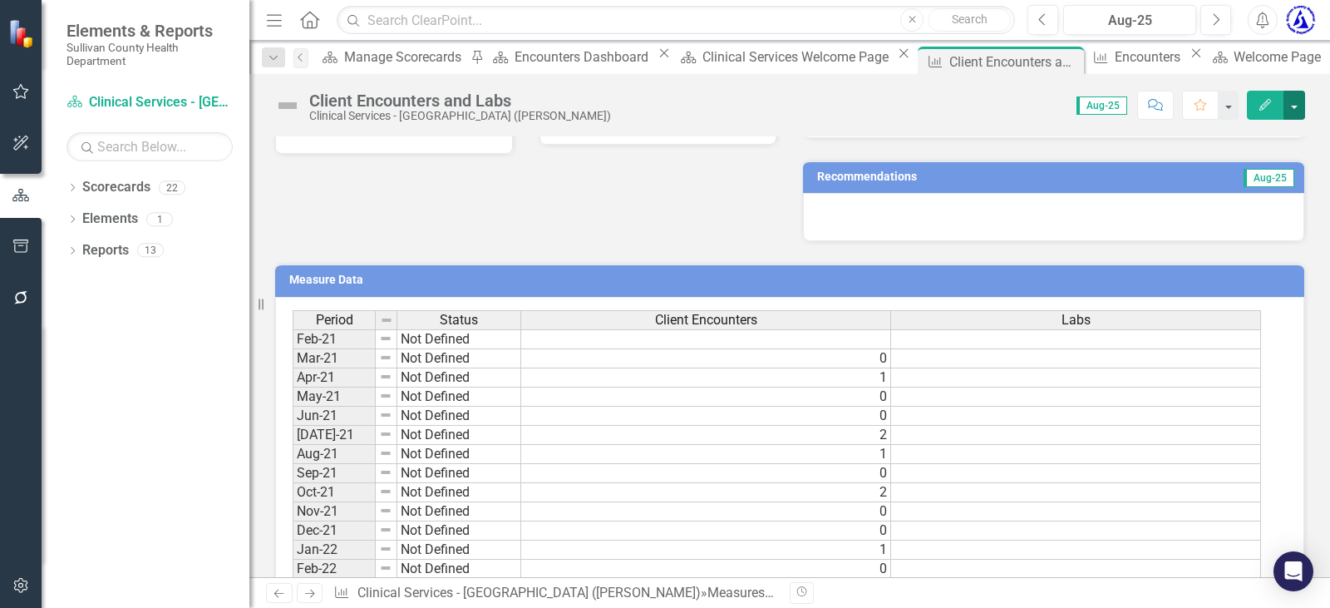
click at [1300, 102] on button "button" at bounding box center [1295, 105] width 22 height 29
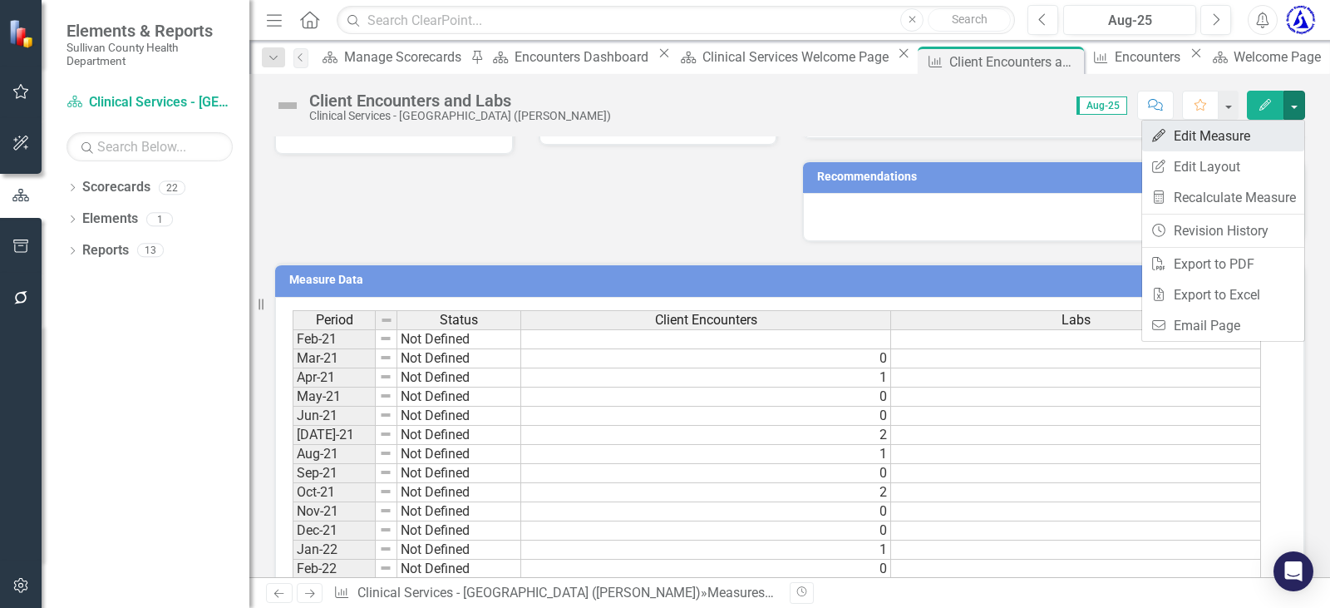
click at [1242, 134] on link "Edit Edit Measure" at bounding box center [1223, 136] width 162 height 31
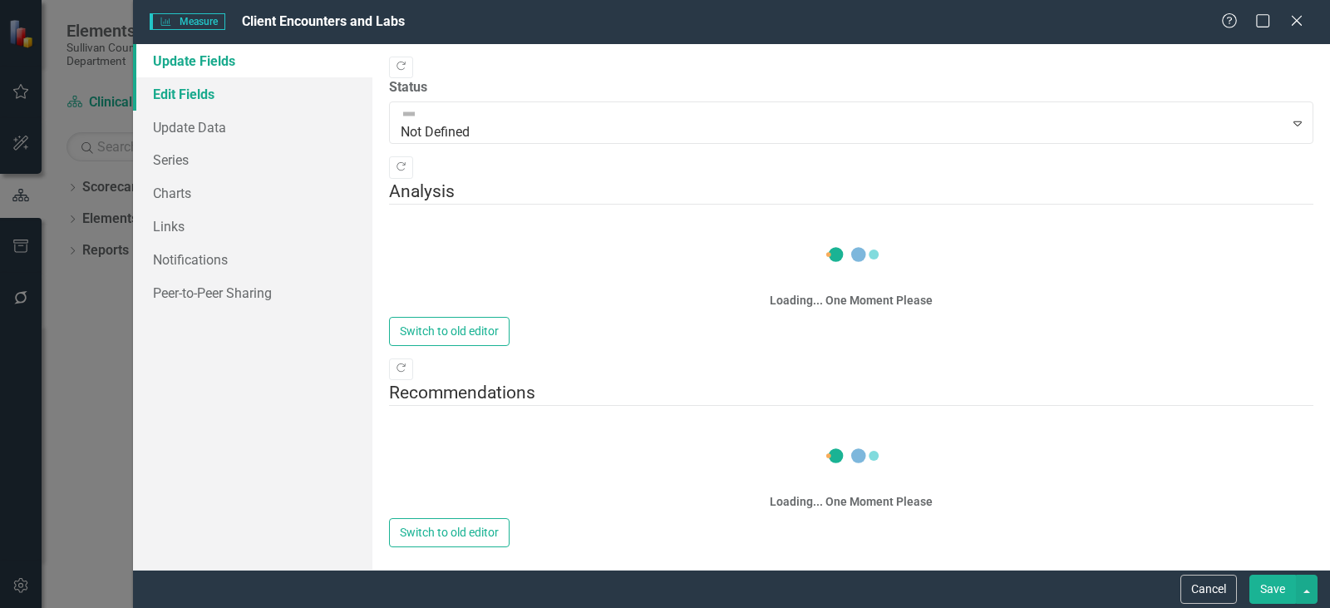
click at [180, 94] on link "Edit Fields" at bounding box center [252, 93] width 239 height 33
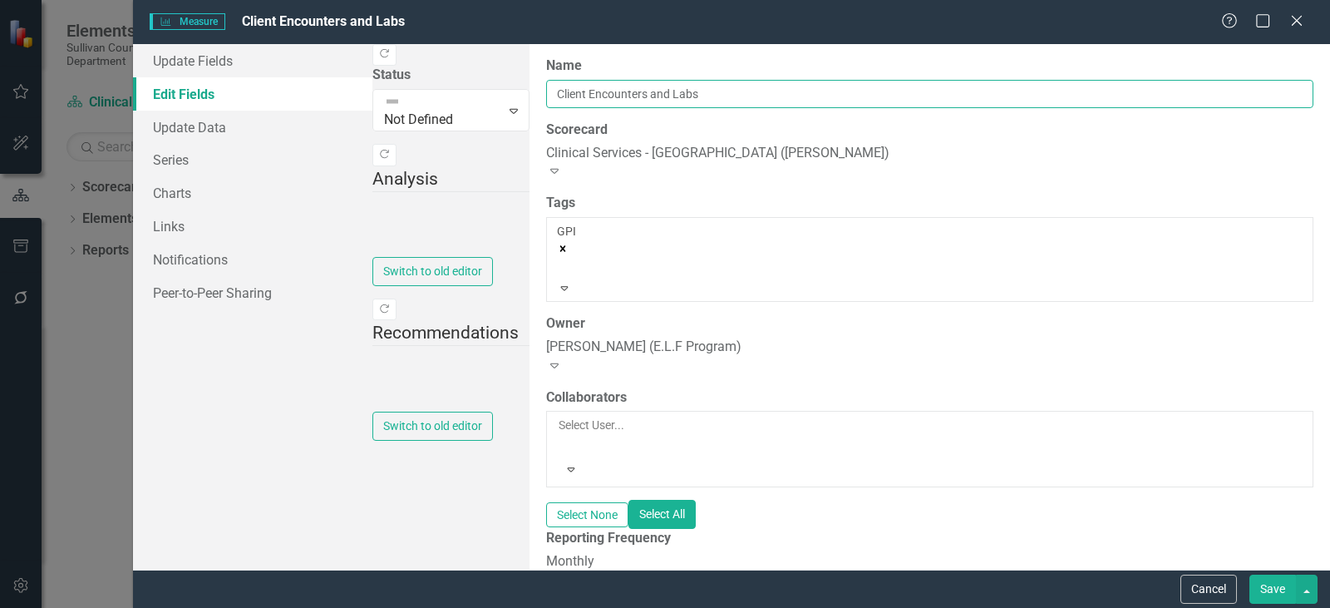
click at [546, 95] on input "Client Encounters and Labs" at bounding box center [929, 94] width 767 height 28
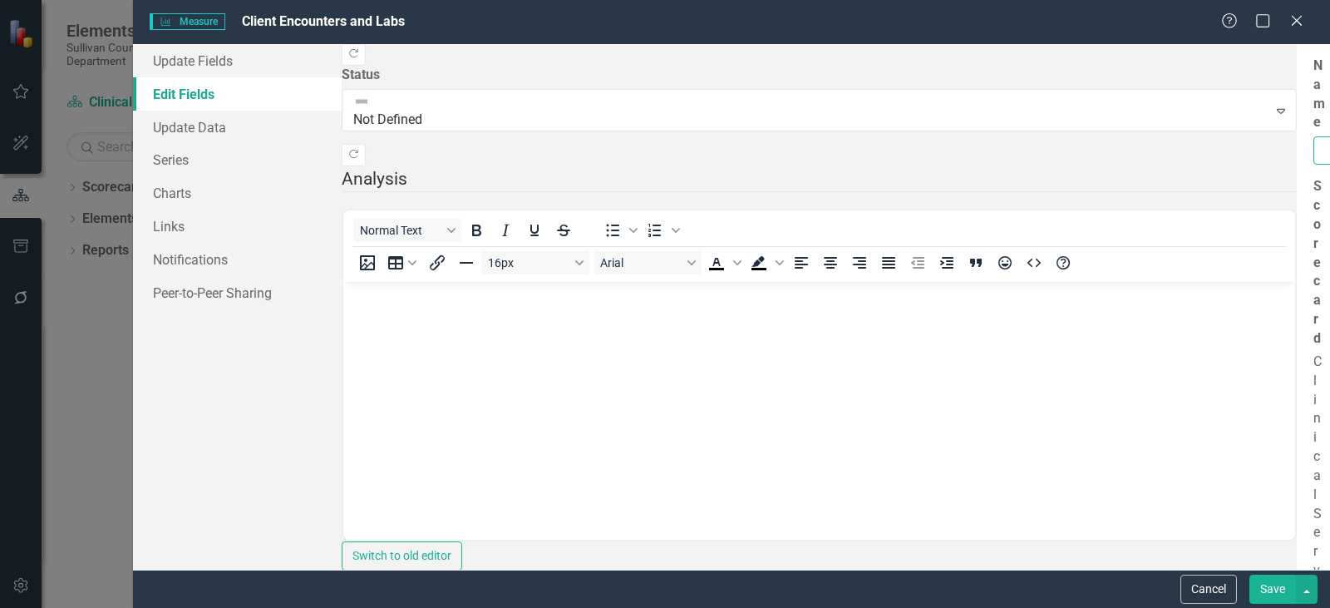
scroll to position [0, 0]
drag, startPoint x: 560, startPoint y: 91, endPoint x: 503, endPoint y: 91, distance: 56.5
click at [1314, 136] on input "Client Encounters and Labs" at bounding box center [1325, 150] width 22 height 28
type input "Client Encounters: STI/CHPE/EPSDT"
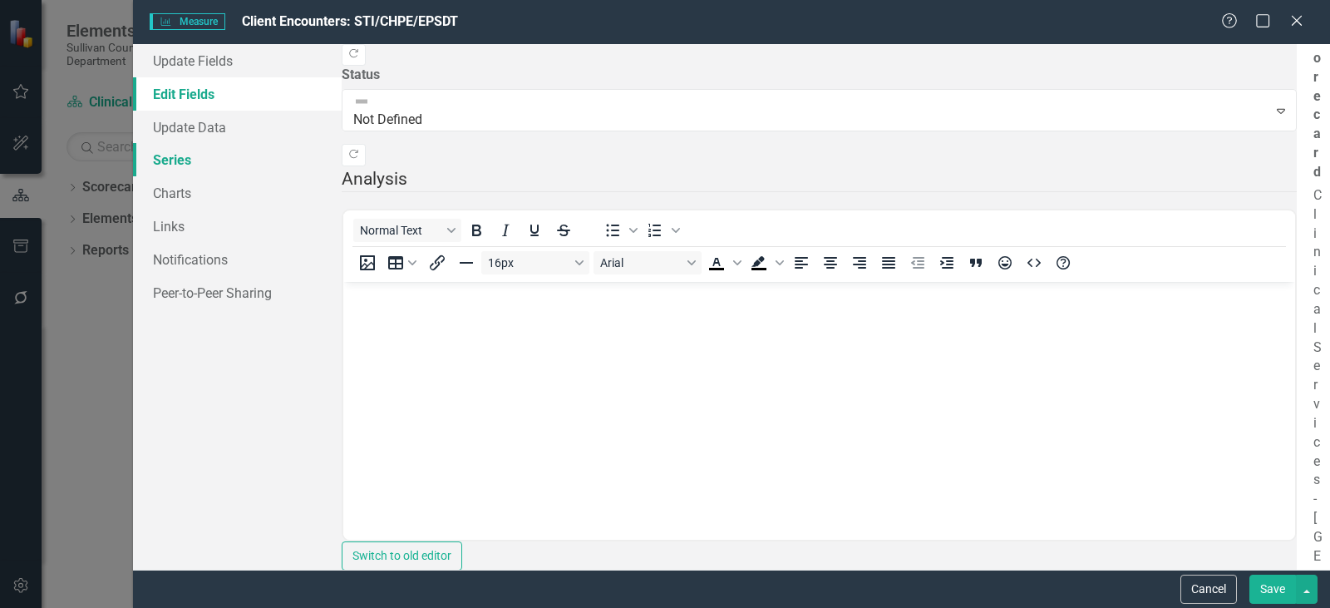
click at [185, 160] on link "Series" at bounding box center [237, 159] width 209 height 33
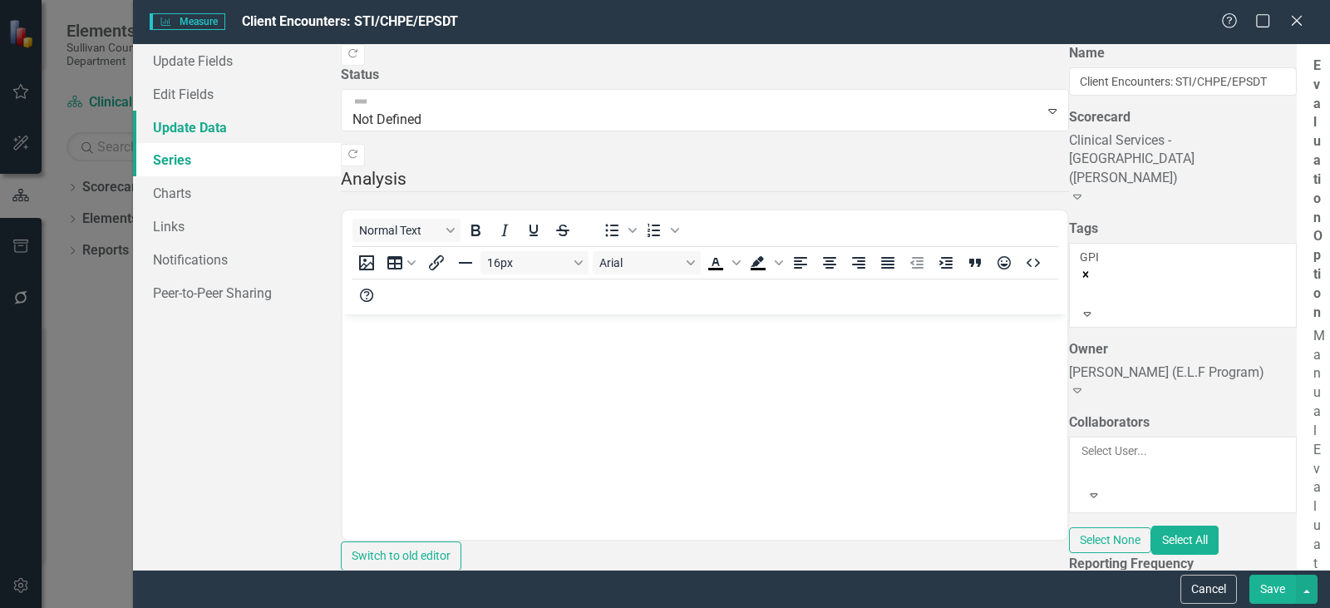
click at [201, 131] on link "Update Data" at bounding box center [237, 127] width 208 height 33
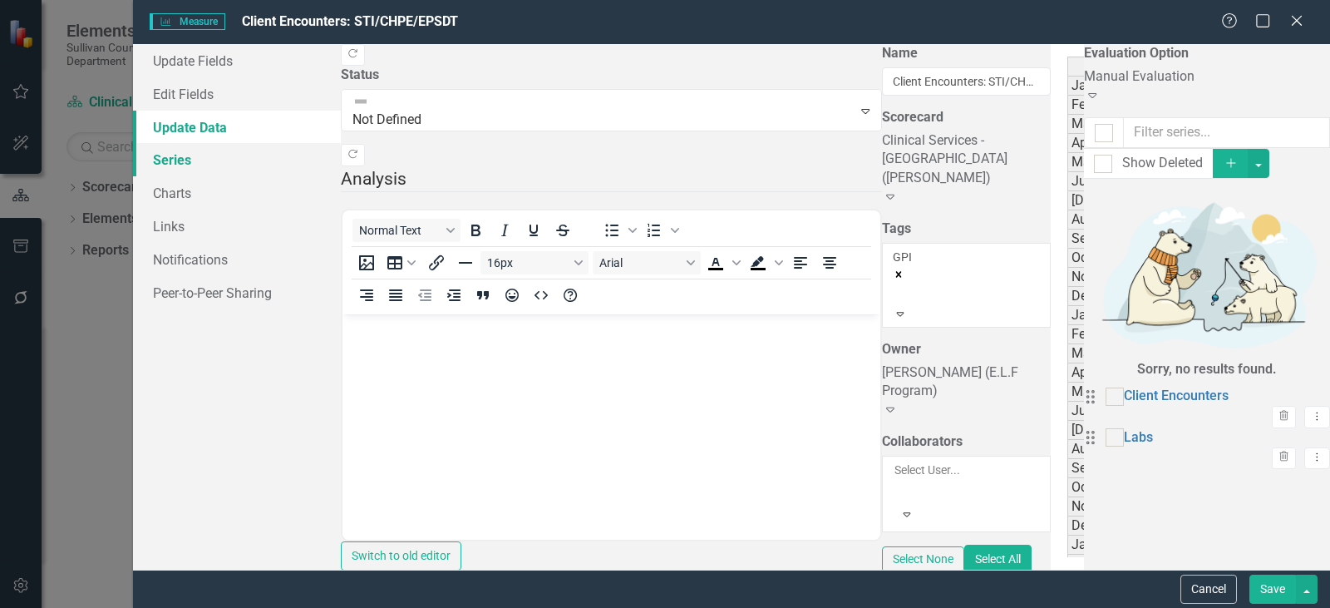
click at [194, 154] on link "Series" at bounding box center [237, 159] width 208 height 33
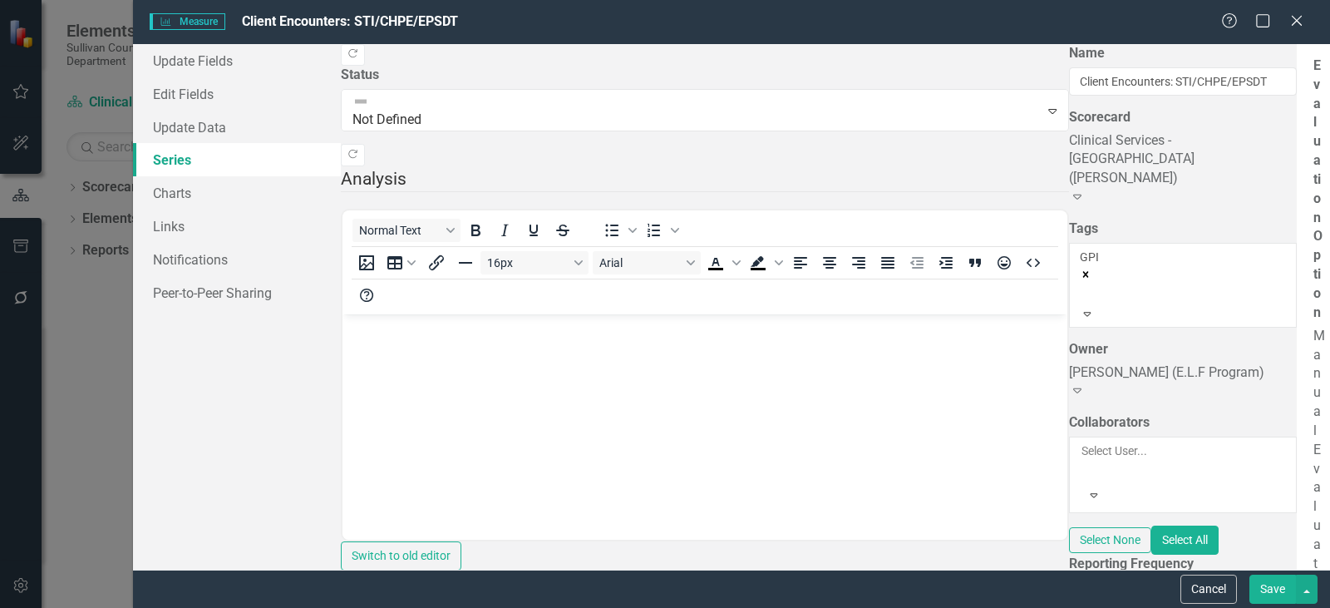
drag, startPoint x: 1290, startPoint y: 187, endPoint x: 1267, endPoint y: 191, distance: 23.7
click at [1182, 210] on link "Edit Edit Measure Series" at bounding box center [1205, 210] width 189 height 31
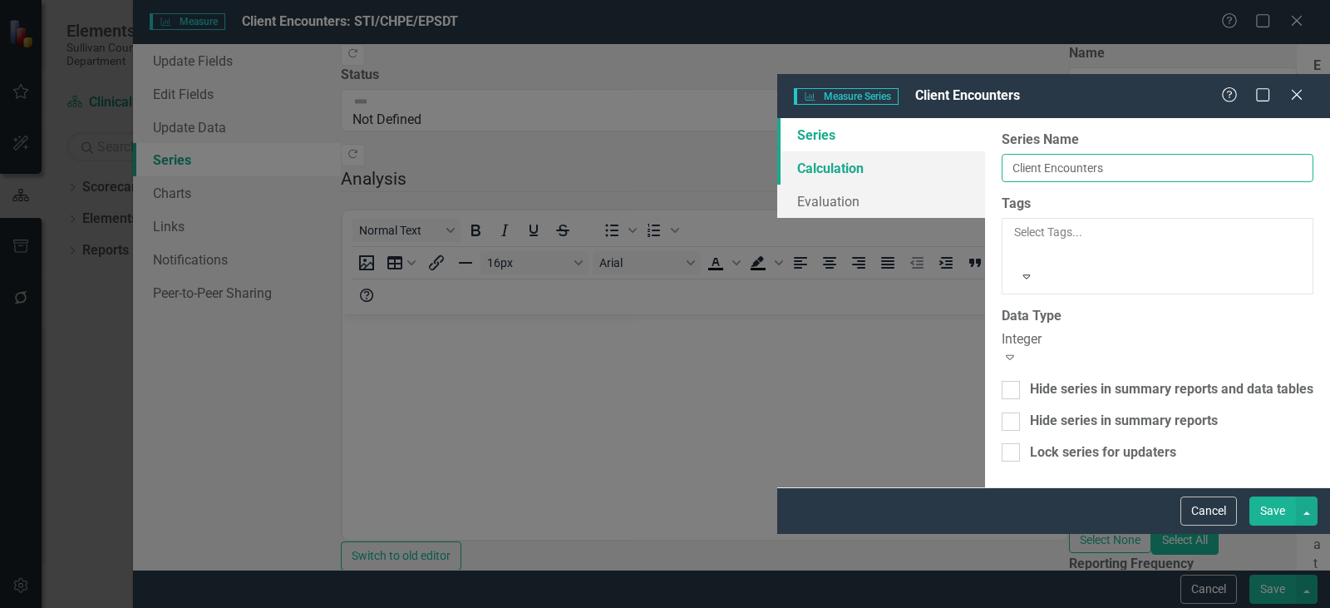
drag, startPoint x: 637, startPoint y: 95, endPoint x: 274, endPoint y: 81, distance: 362.8
click at [777, 118] on div "Series Calculation Evaluation From this page, you can edit the name, type, and …" at bounding box center [1053, 302] width 553 height 369
click at [985, 487] on div "From this page, you can edit the name, type, and visibility options of your ser…" at bounding box center [1157, 302] width 345 height 369
drag, startPoint x: 621, startPoint y: 97, endPoint x: 408, endPoint y: 89, distance: 213.0
click at [777, 118] on div "Series Calculation Evaluation From this page, you can edit the name, type, and …" at bounding box center [1053, 302] width 553 height 369
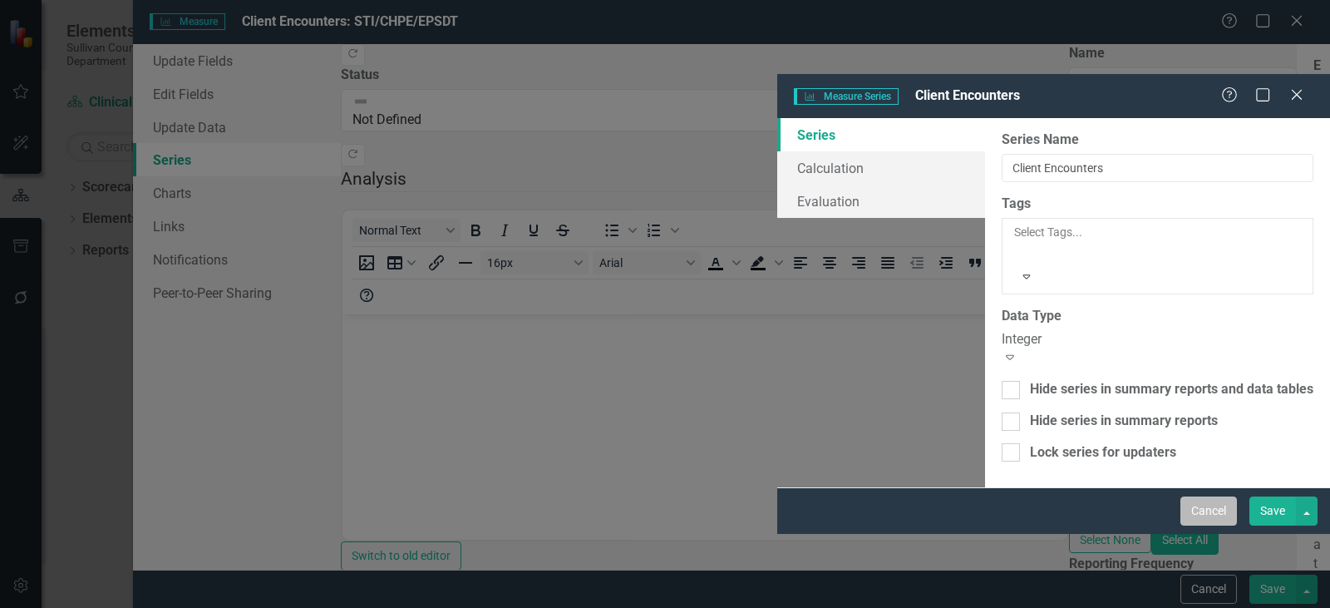
drag, startPoint x: 1219, startPoint y: 592, endPoint x: 1210, endPoint y: 586, distance: 10.8
click at [1210, 526] on button "Cancel" at bounding box center [1209, 510] width 57 height 29
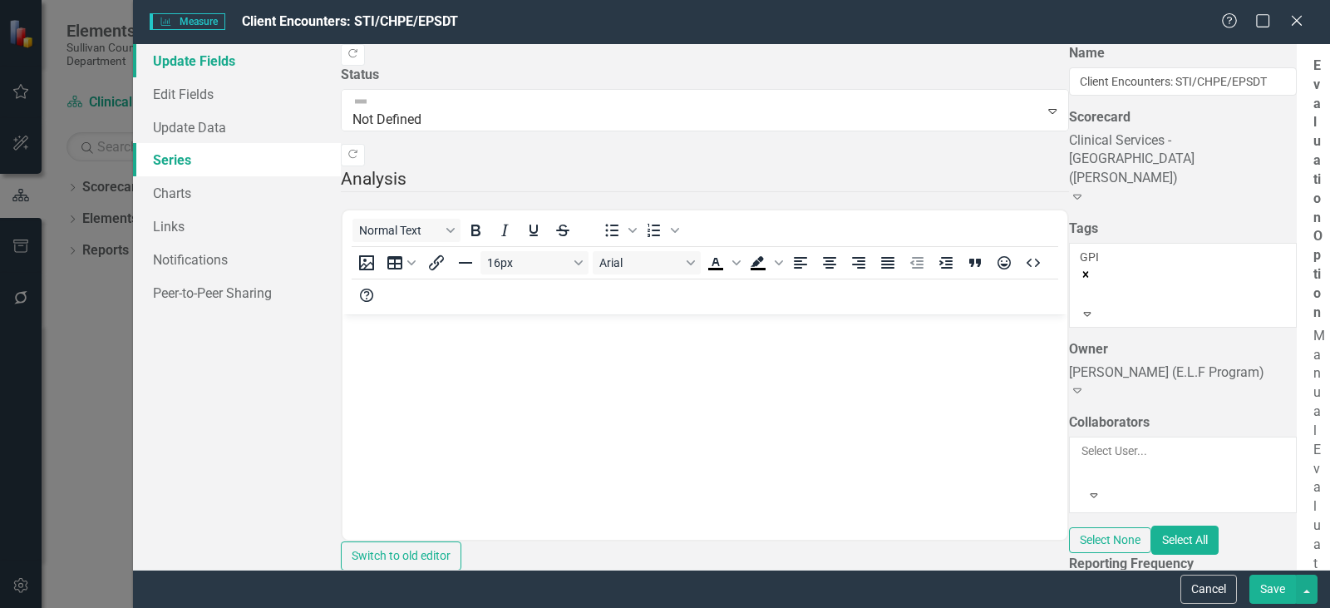
click at [212, 60] on link "Update Fields" at bounding box center [237, 60] width 208 height 33
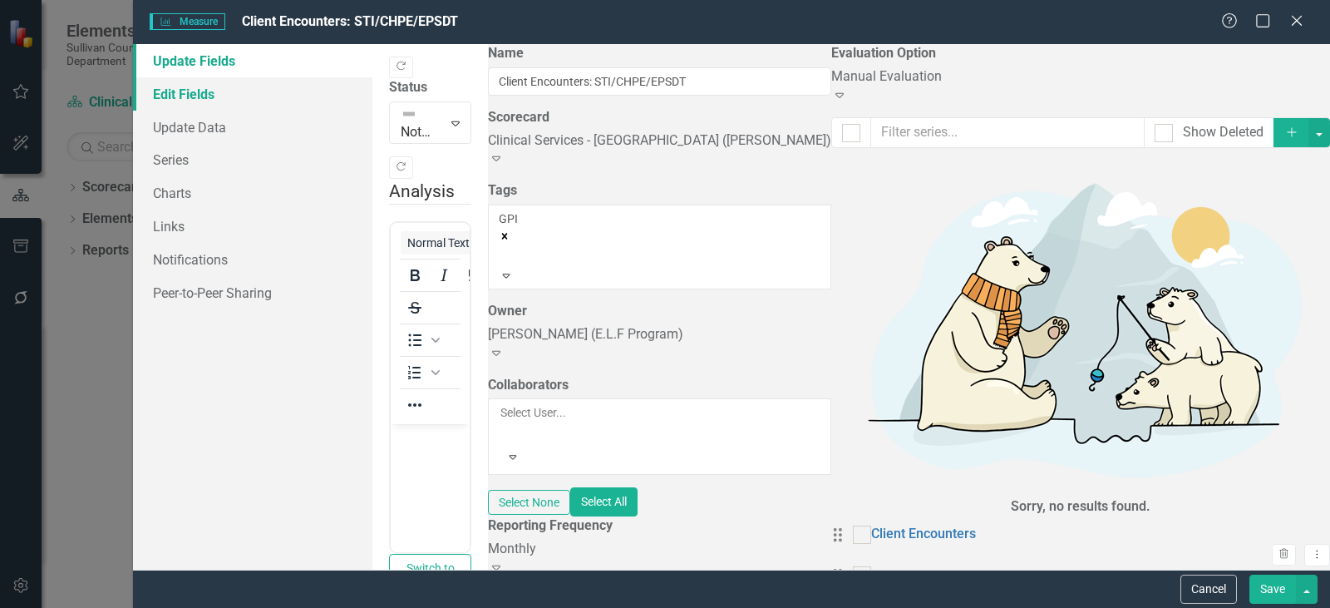
click at [143, 92] on link "Edit Fields" at bounding box center [252, 93] width 239 height 33
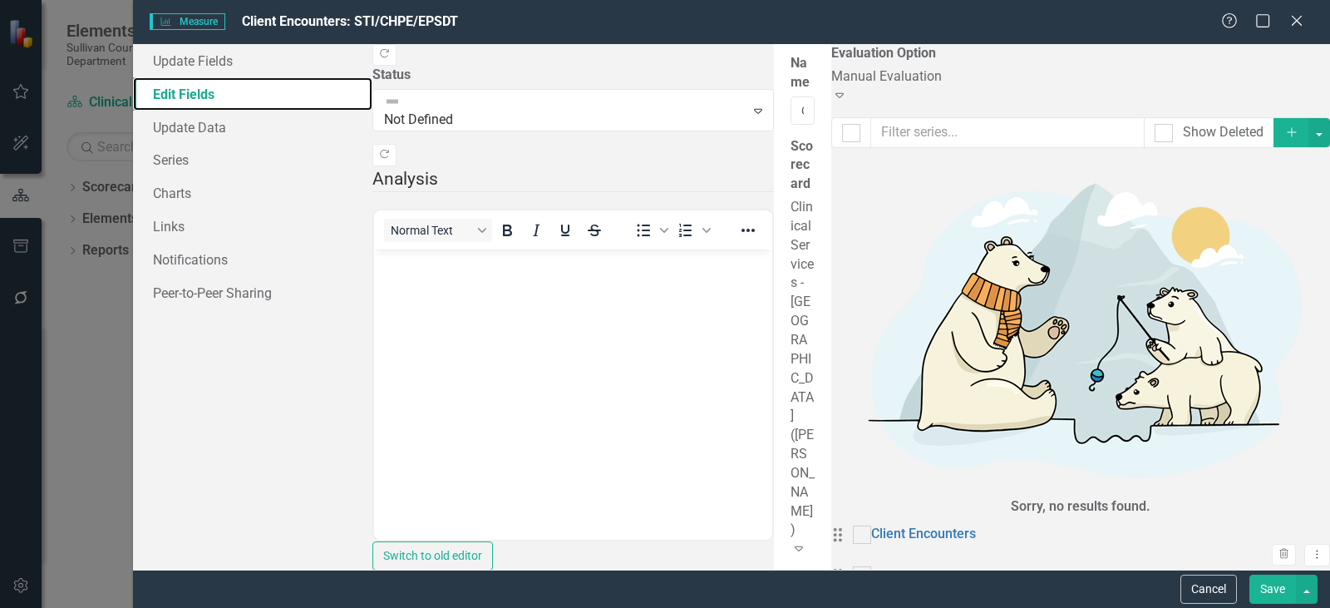
scroll to position [0, 0]
drag, startPoint x: 663, startPoint y: 88, endPoint x: 441, endPoint y: 86, distance: 222.0
click at [791, 108] on input "Client Encounters: STI/CHPE/EPSDT" at bounding box center [803, 113] width 24 height 28
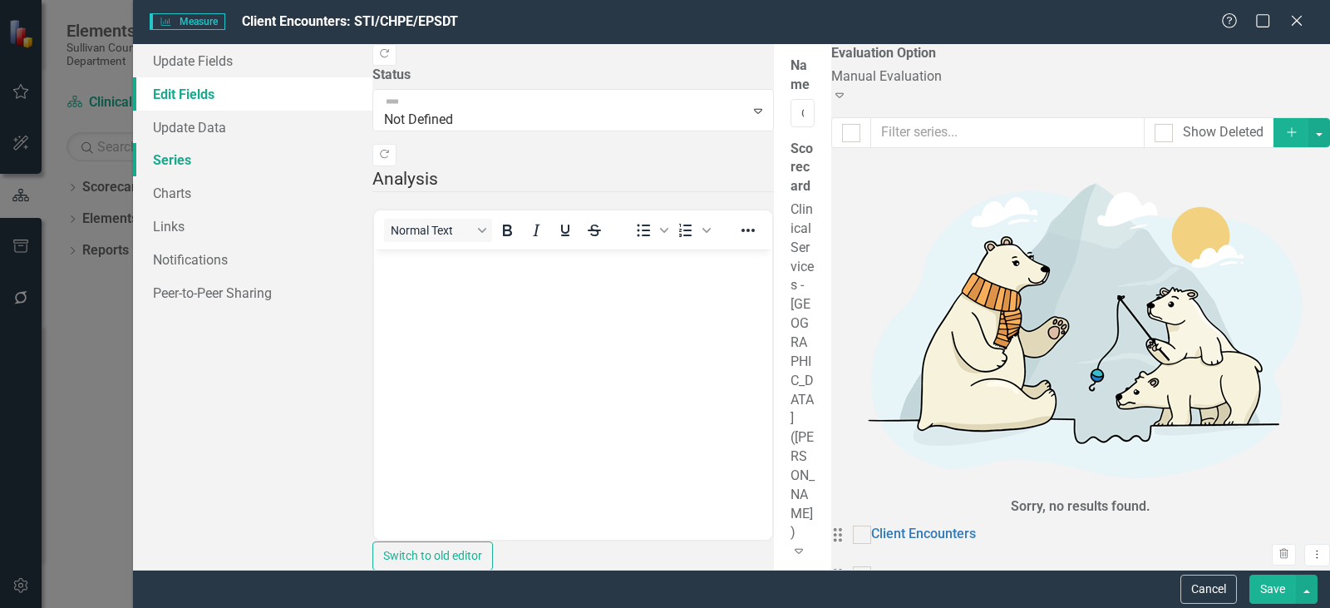
click at [185, 165] on link "Series" at bounding box center [252, 159] width 239 height 33
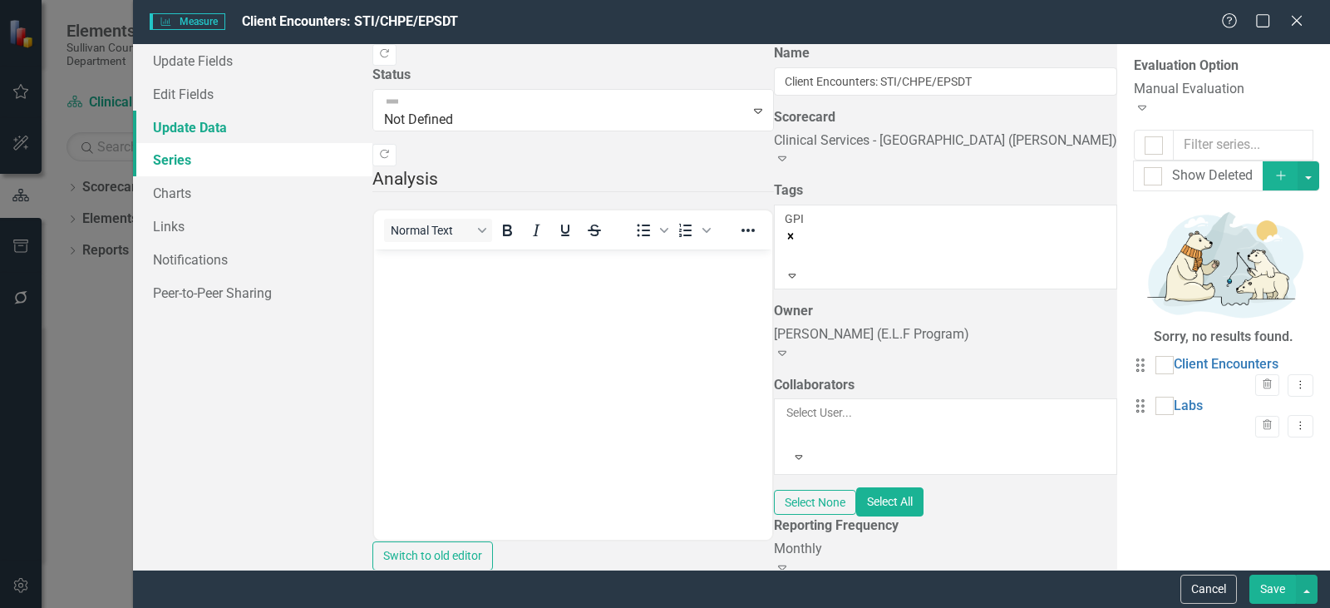
click at [232, 117] on link "Update Data" at bounding box center [252, 127] width 239 height 33
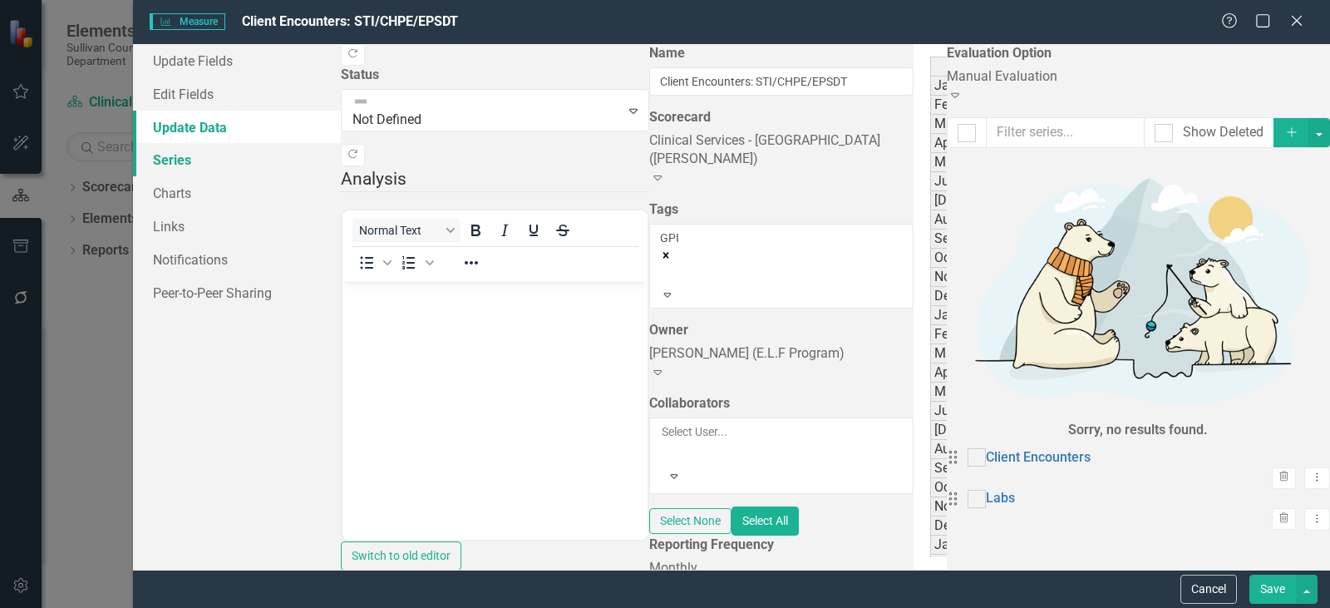
click at [203, 173] on link "Series" at bounding box center [237, 159] width 208 height 33
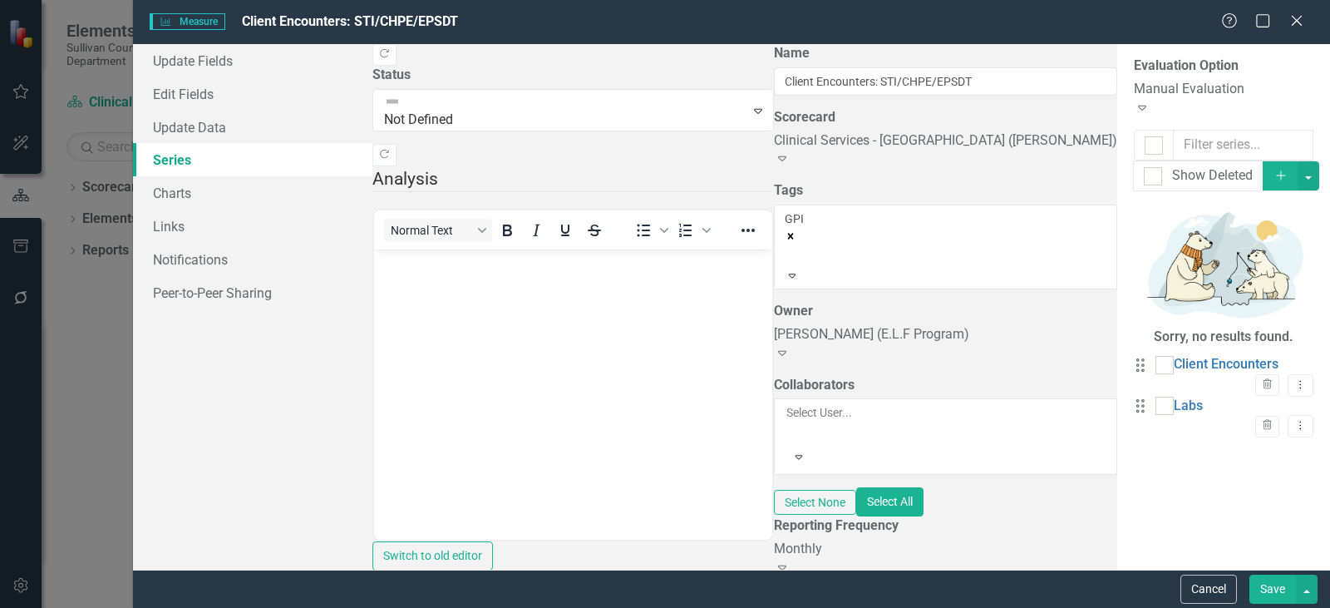
drag, startPoint x: 1289, startPoint y: 188, endPoint x: 1243, endPoint y: 206, distance: 49.3
click at [1294, 379] on icon "Dropdown Menu" at bounding box center [1301, 384] width 14 height 11
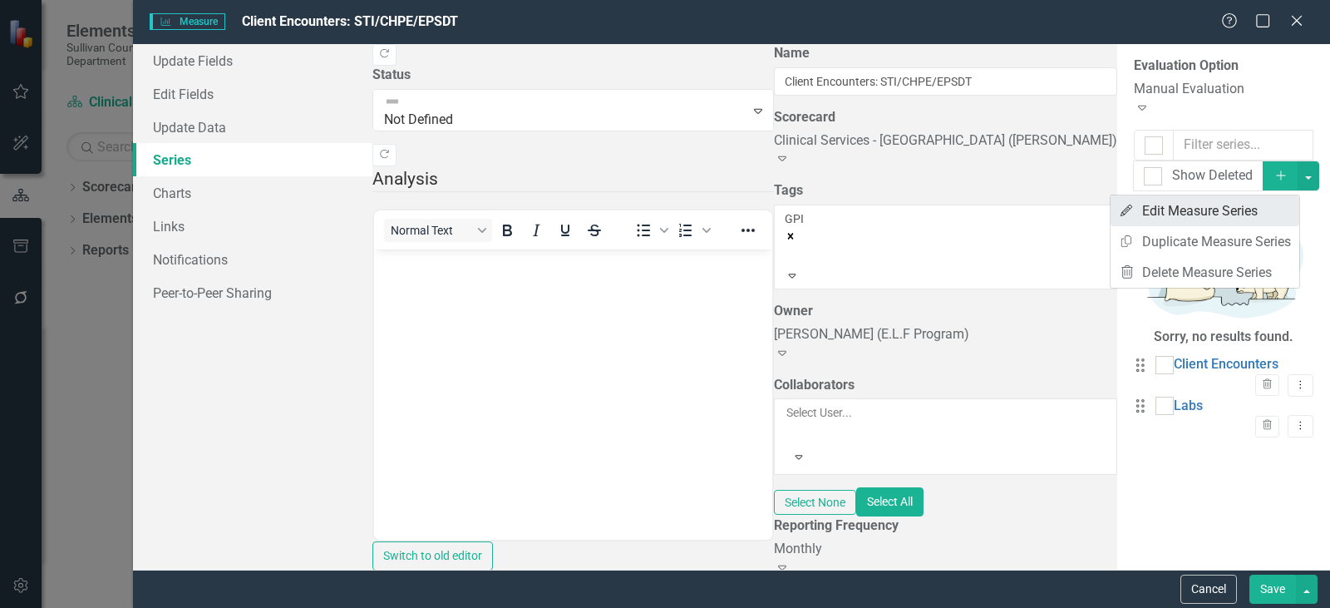
click at [1147, 210] on link "Edit Edit Measure Series" at bounding box center [1205, 210] width 189 height 31
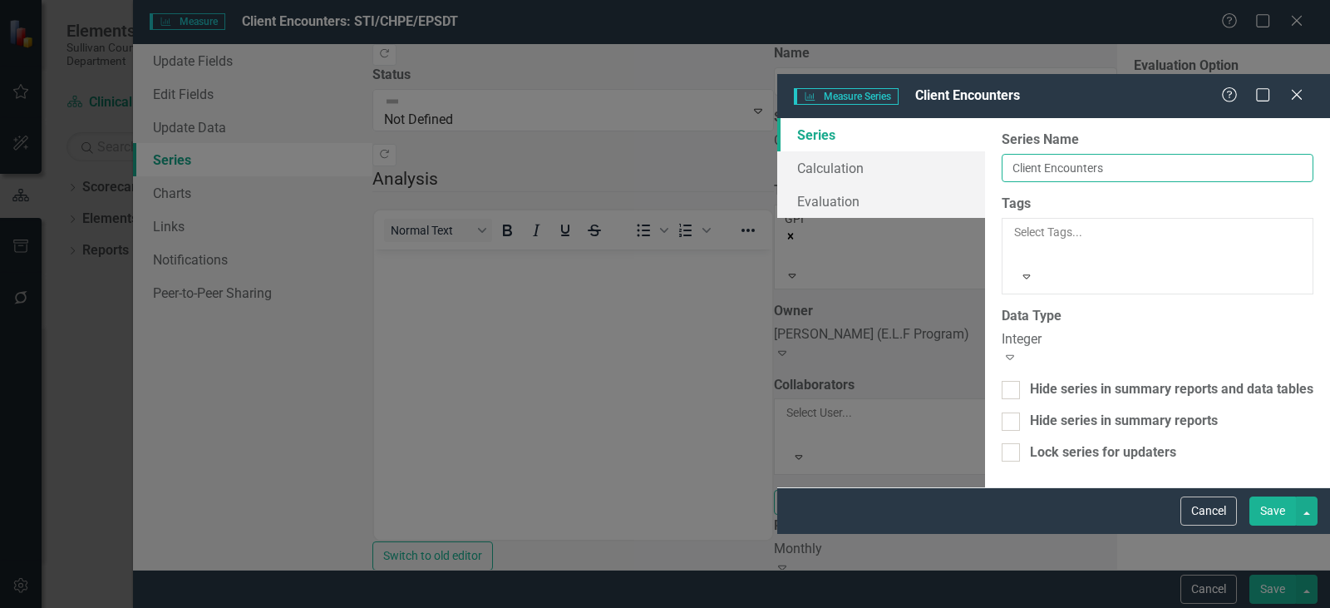
drag, startPoint x: 653, startPoint y: 88, endPoint x: 566, endPoint y: 98, distance: 87.0
click at [985, 120] on div "From this page, you can edit the name, type, and visibility options of your ser…" at bounding box center [1157, 302] width 345 height 369
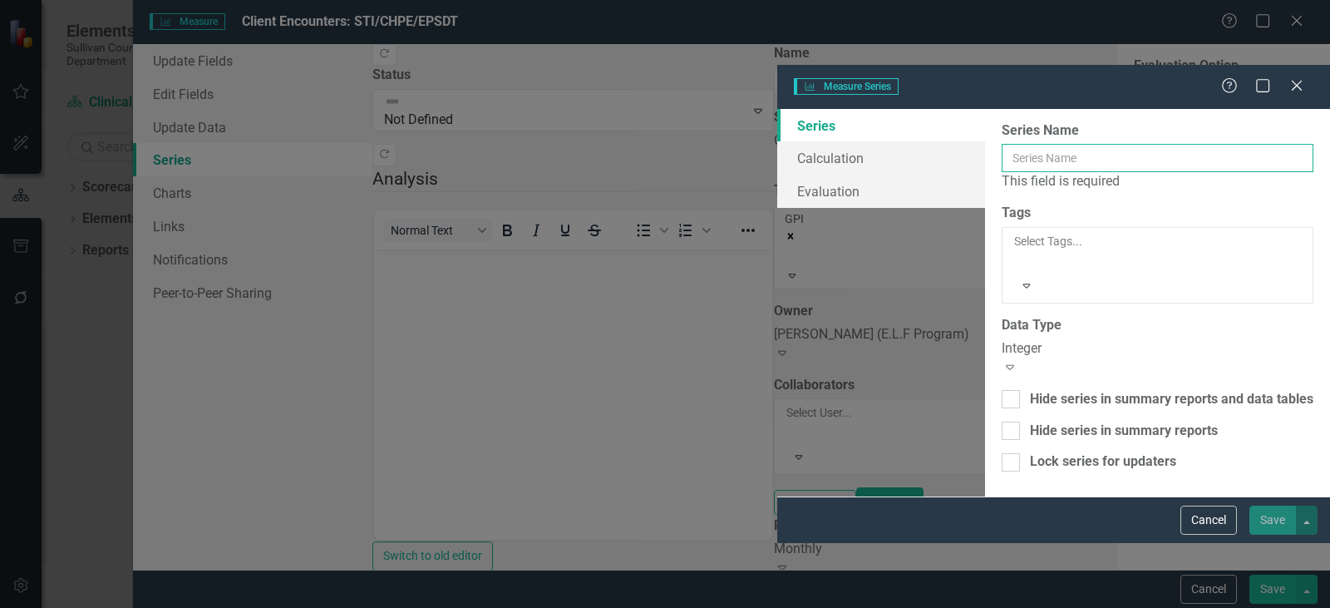
drag, startPoint x: 649, startPoint y: 79, endPoint x: 602, endPoint y: 100, distance: 51.8
paste input "Client Encounters: STI/CHPE/EPSDT"
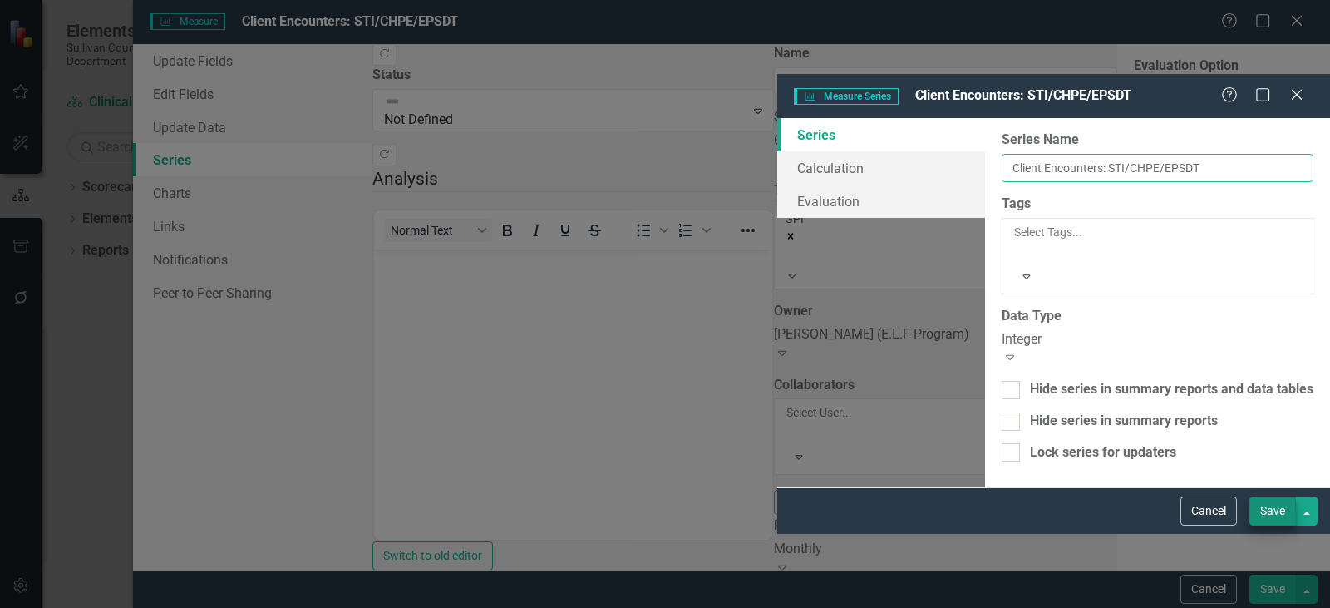
type input "Client Encounters: STI/CHPE/EPSDT"
click at [1274, 526] on button "Save" at bounding box center [1273, 510] width 47 height 29
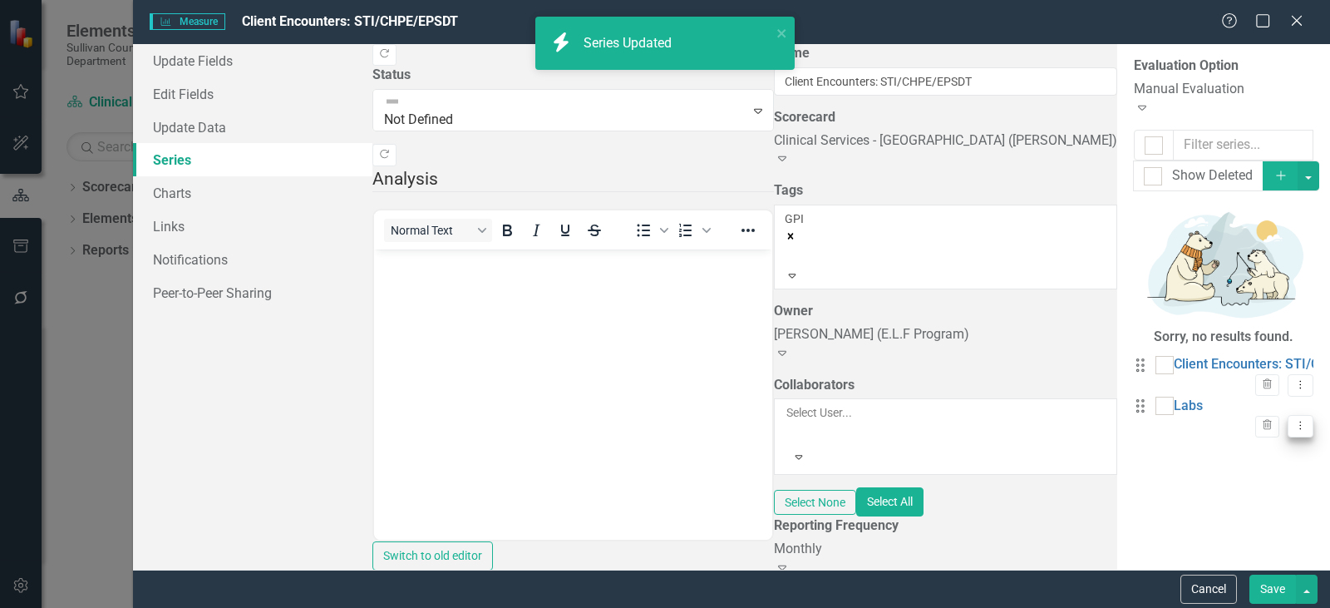
click at [1294, 420] on icon "Dropdown Menu" at bounding box center [1301, 425] width 14 height 11
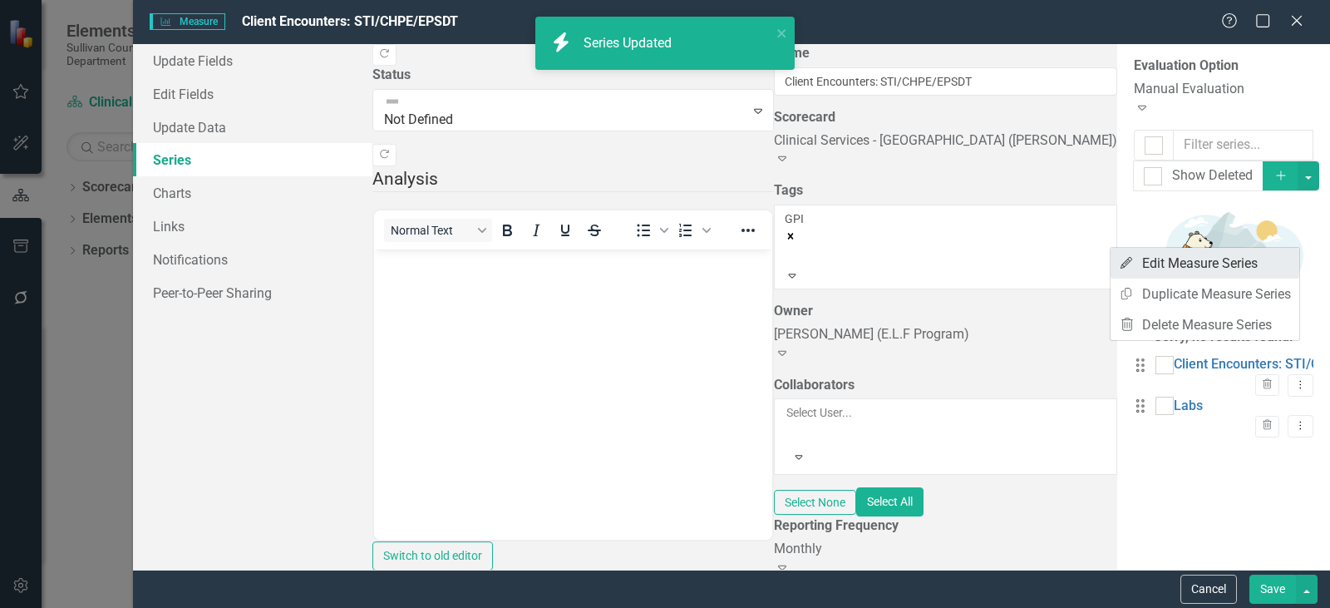
click at [1185, 270] on link "Edit Edit Measure Series" at bounding box center [1205, 263] width 189 height 31
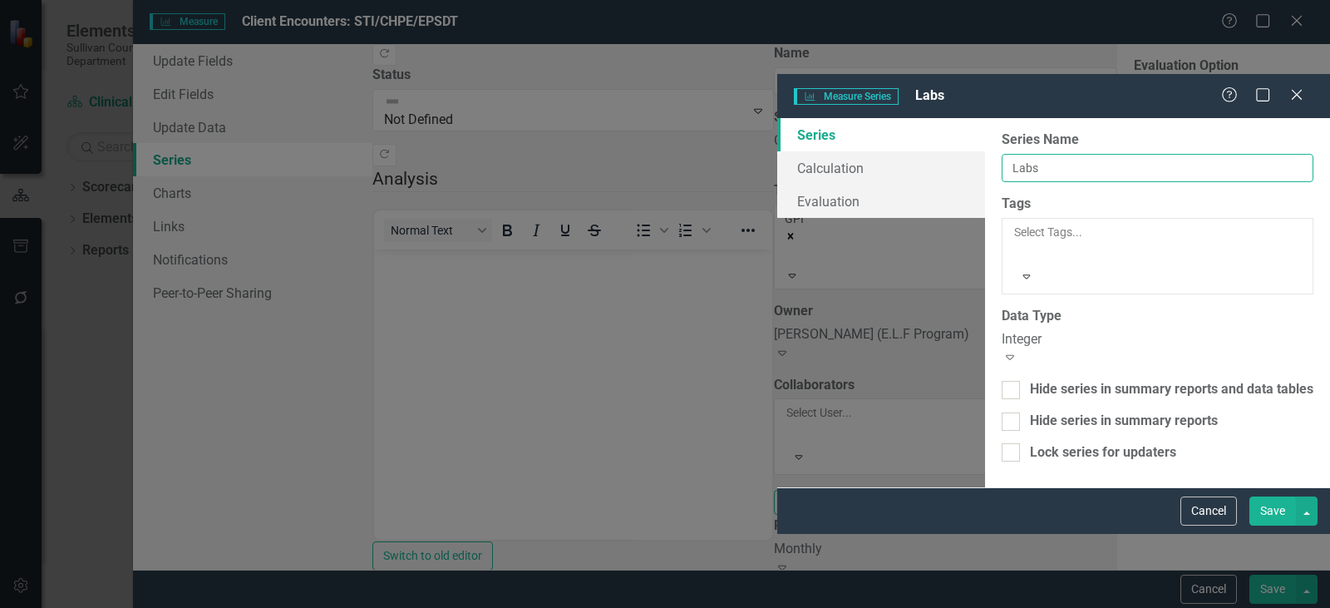
click at [1002, 154] on input "Labs" at bounding box center [1158, 168] width 312 height 28
drag, startPoint x: 551, startPoint y: 95, endPoint x: 460, endPoint y: 100, distance: 91.6
click at [777, 118] on div "Series Calculation Evaluation From this page, you can edit the name, type, and …" at bounding box center [1053, 302] width 553 height 369
type input "Wet Smears"
click at [1264, 526] on button "Save" at bounding box center [1273, 510] width 47 height 29
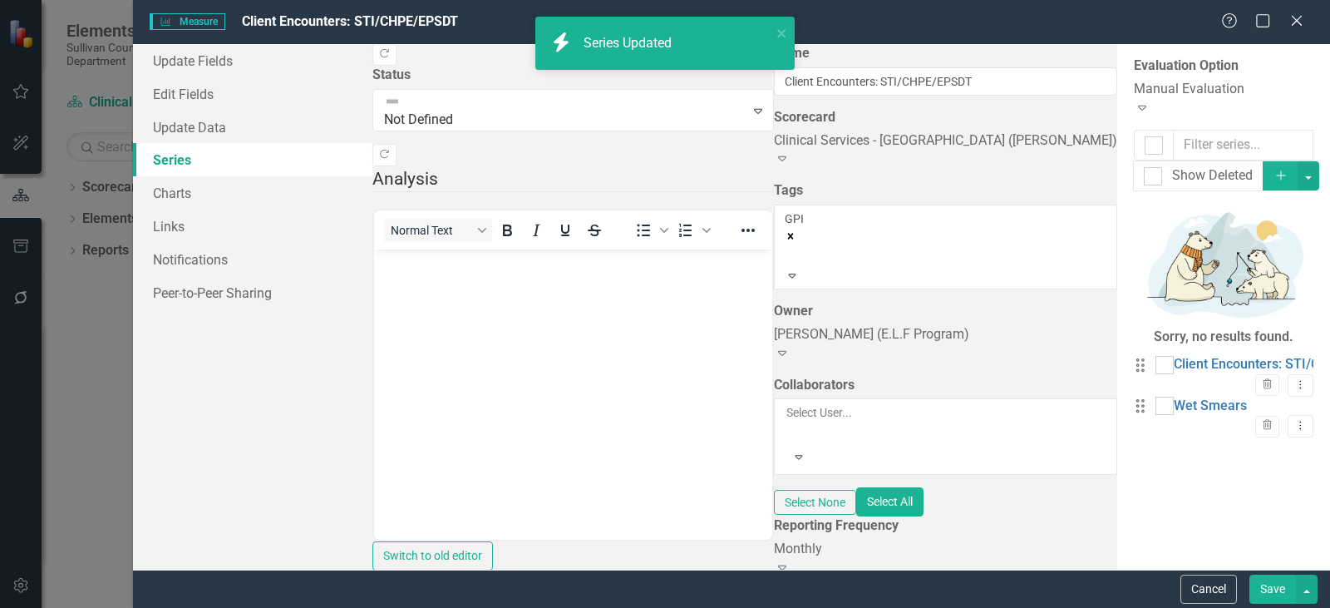
click at [1271, 588] on button "Save" at bounding box center [1273, 589] width 47 height 29
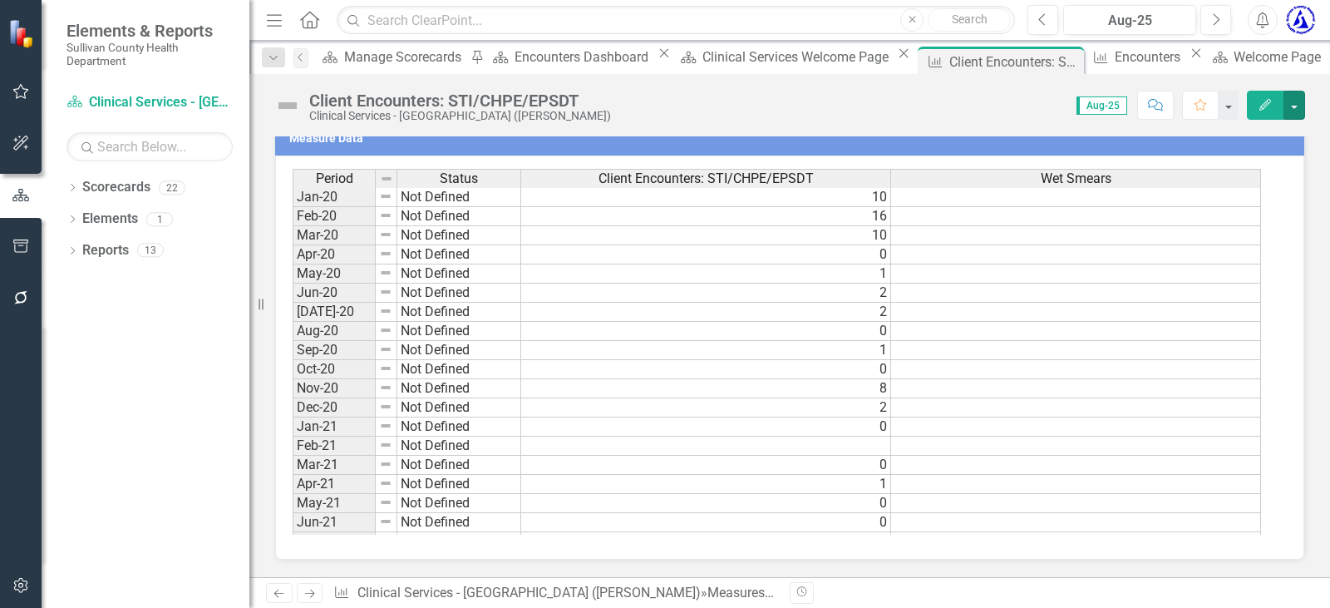
scroll to position [557, 0]
click at [21, 295] on icon "button" at bounding box center [20, 297] width 17 height 13
